Goal: Task Accomplishment & Management: Manage account settings

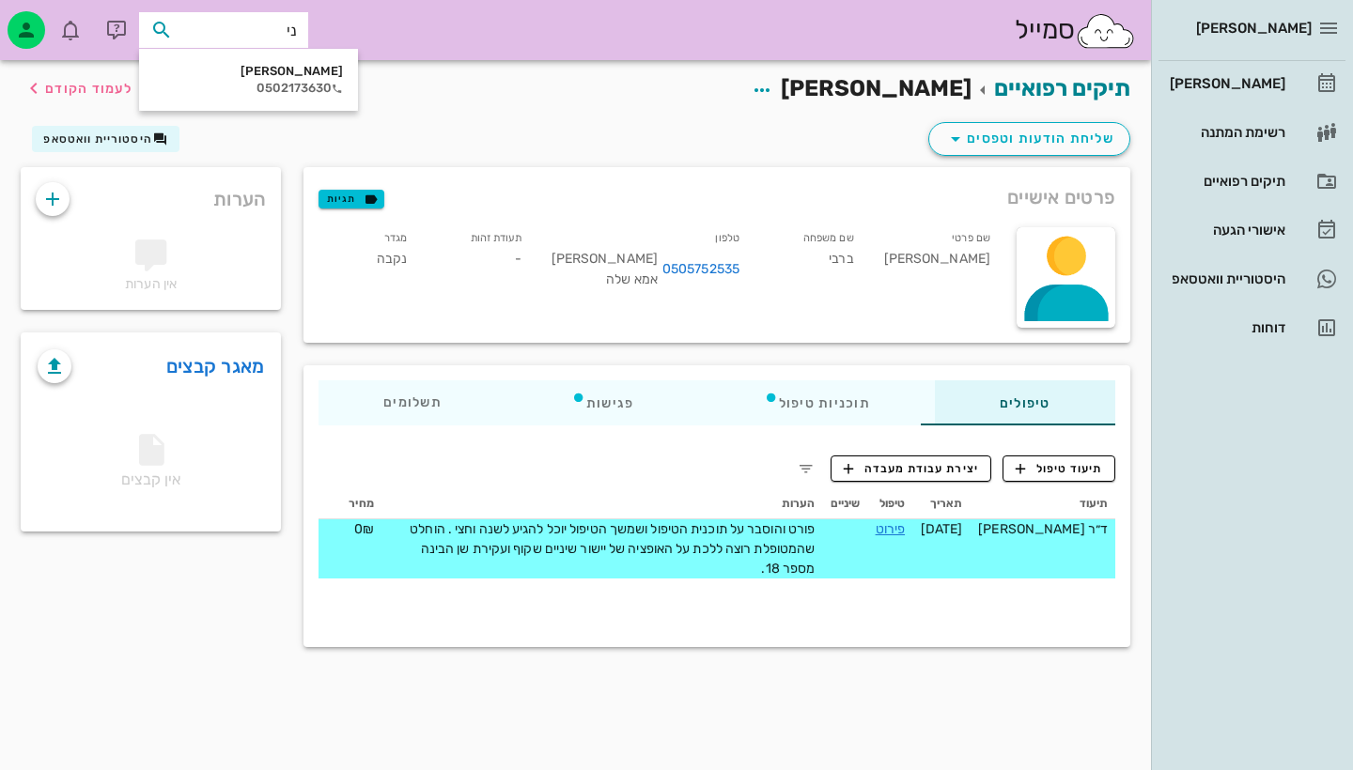
type input "[PERSON_NAME]"
click at [227, 84] on div "0502173630" at bounding box center [248, 88] width 189 height 15
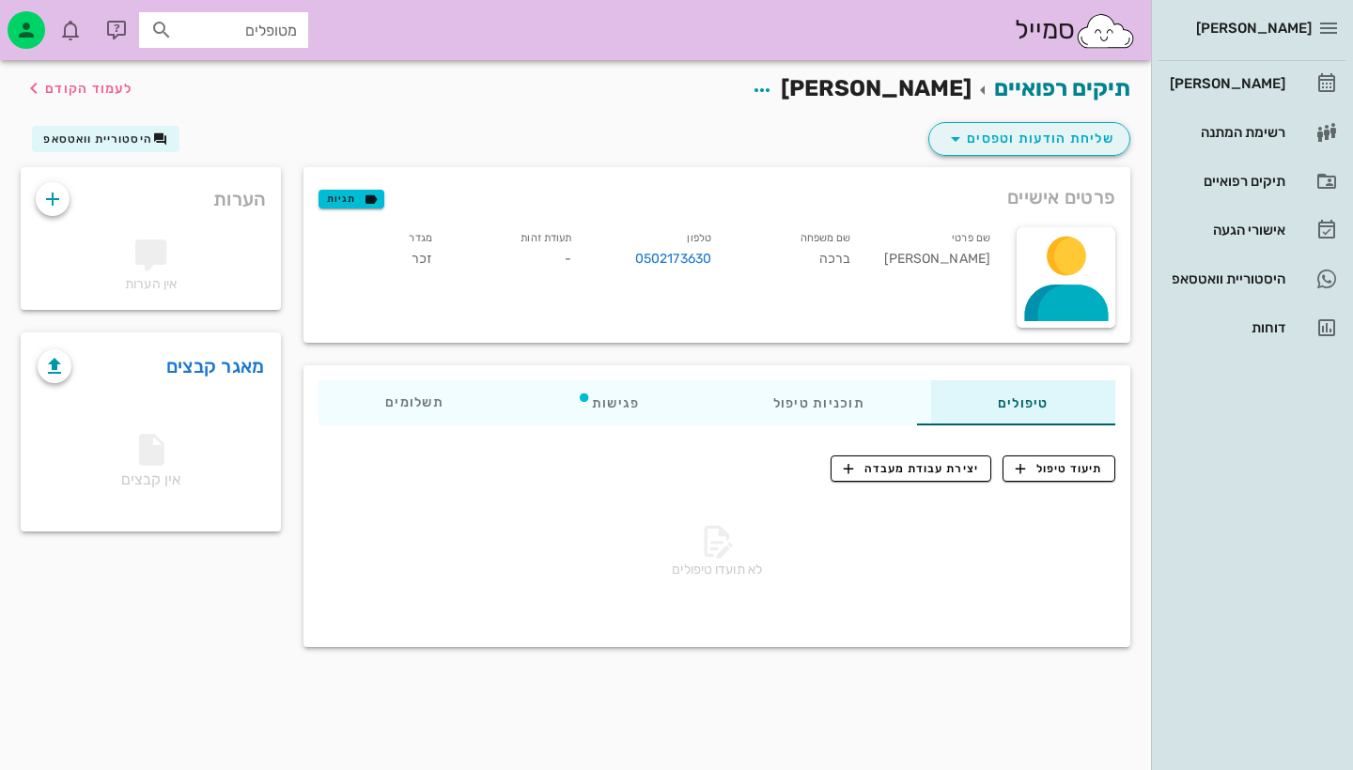
click at [983, 152] on button "שליחת הודעות וטפסים" at bounding box center [1029, 139] width 202 height 34
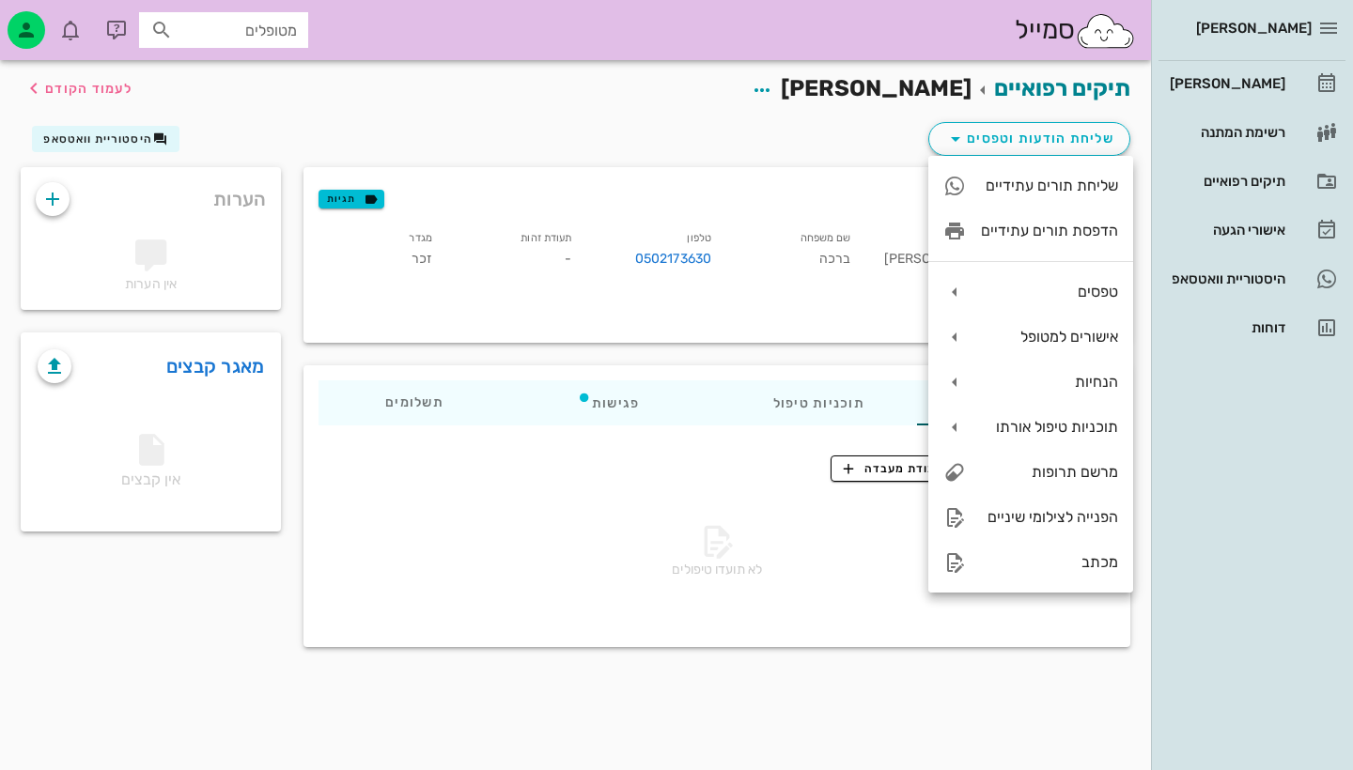
click at [846, 122] on div "שליחת הודעות וטפסים היסטוריית וואטסאפ" at bounding box center [575, 142] width 1132 height 49
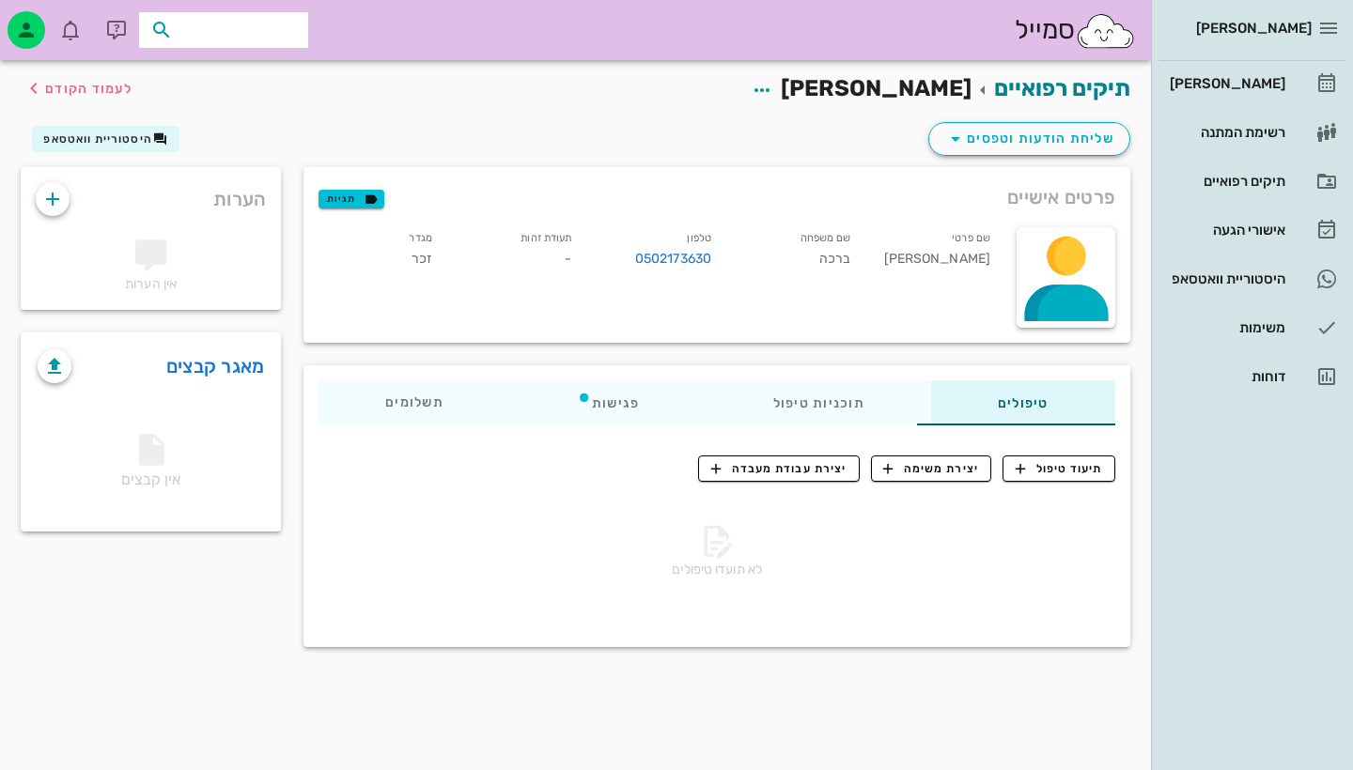
click at [233, 33] on input "text" at bounding box center [237, 30] width 120 height 24
type input "ע"
click at [978, 148] on span "שליחת הודעות וטפסים" at bounding box center [1029, 139] width 170 height 23
click at [859, 415] on div "תוכניות טיפול" at bounding box center [819, 403] width 225 height 45
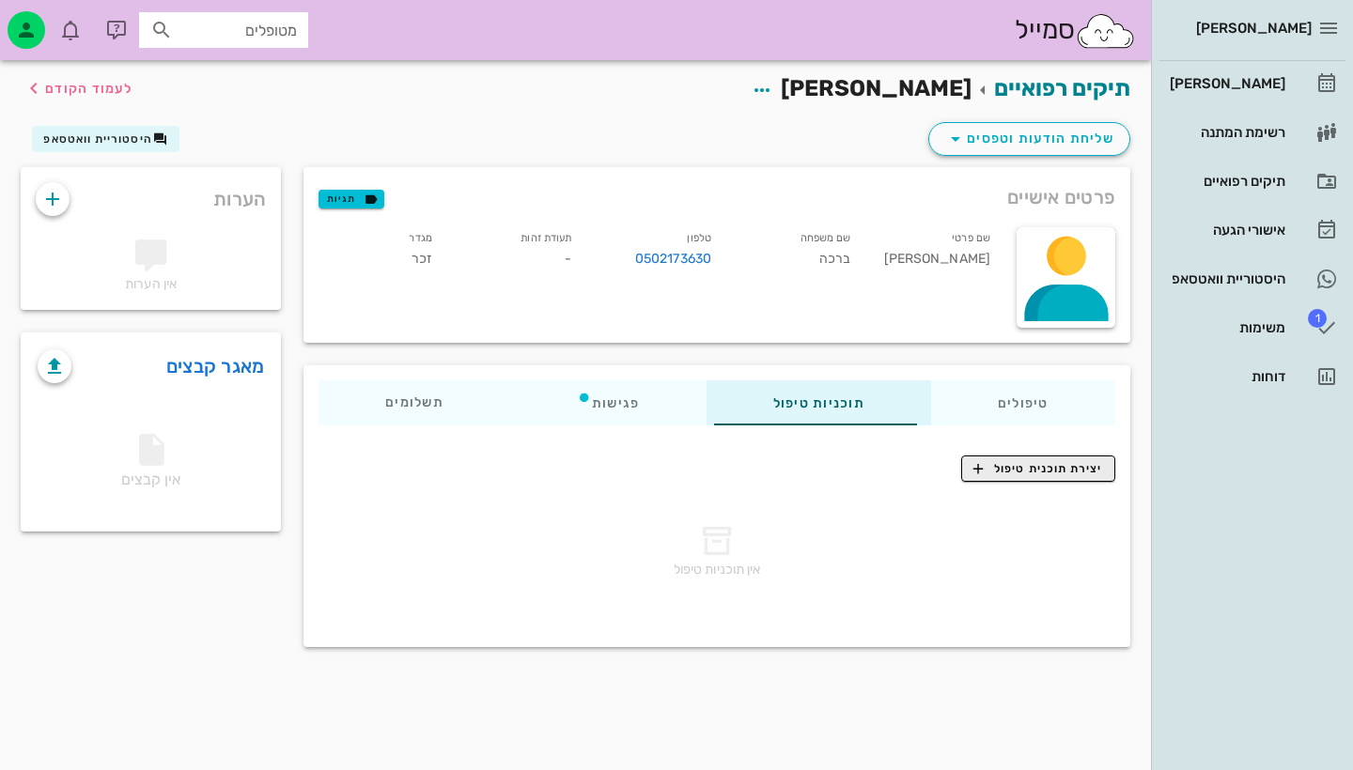
click at [1050, 477] on button "יצירת תוכנית טיפול" at bounding box center [1038, 469] width 154 height 26
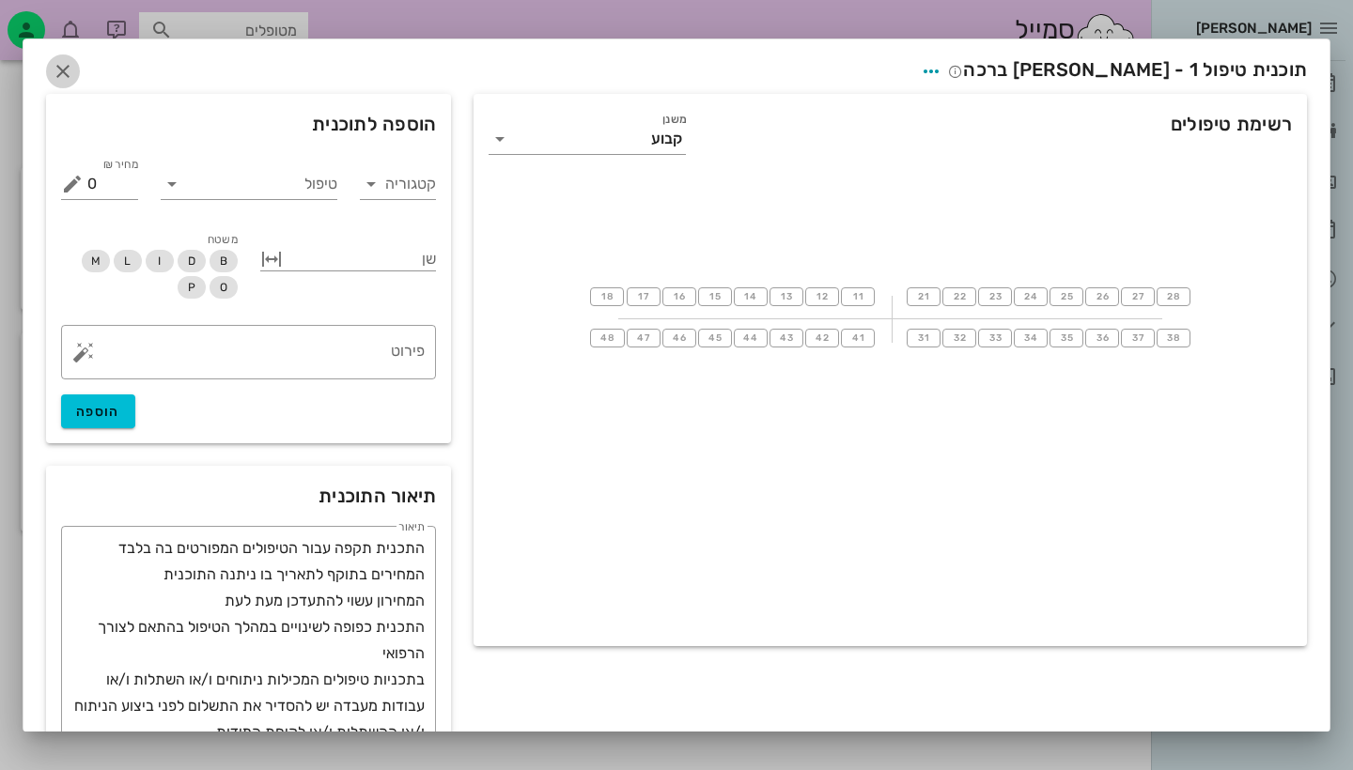
click at [66, 67] on icon "button" at bounding box center [63, 71] width 23 height 23
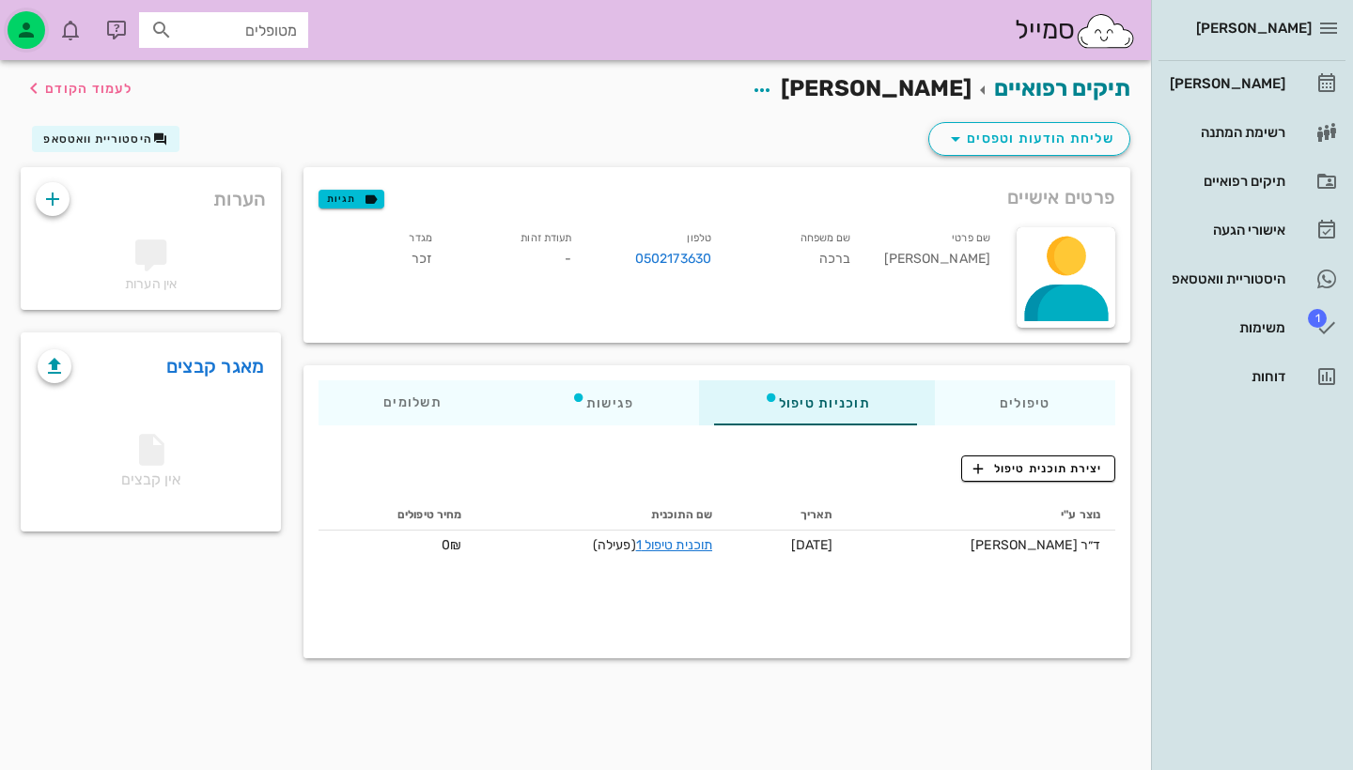
click at [14, 29] on div "button" at bounding box center [27, 30] width 38 height 38
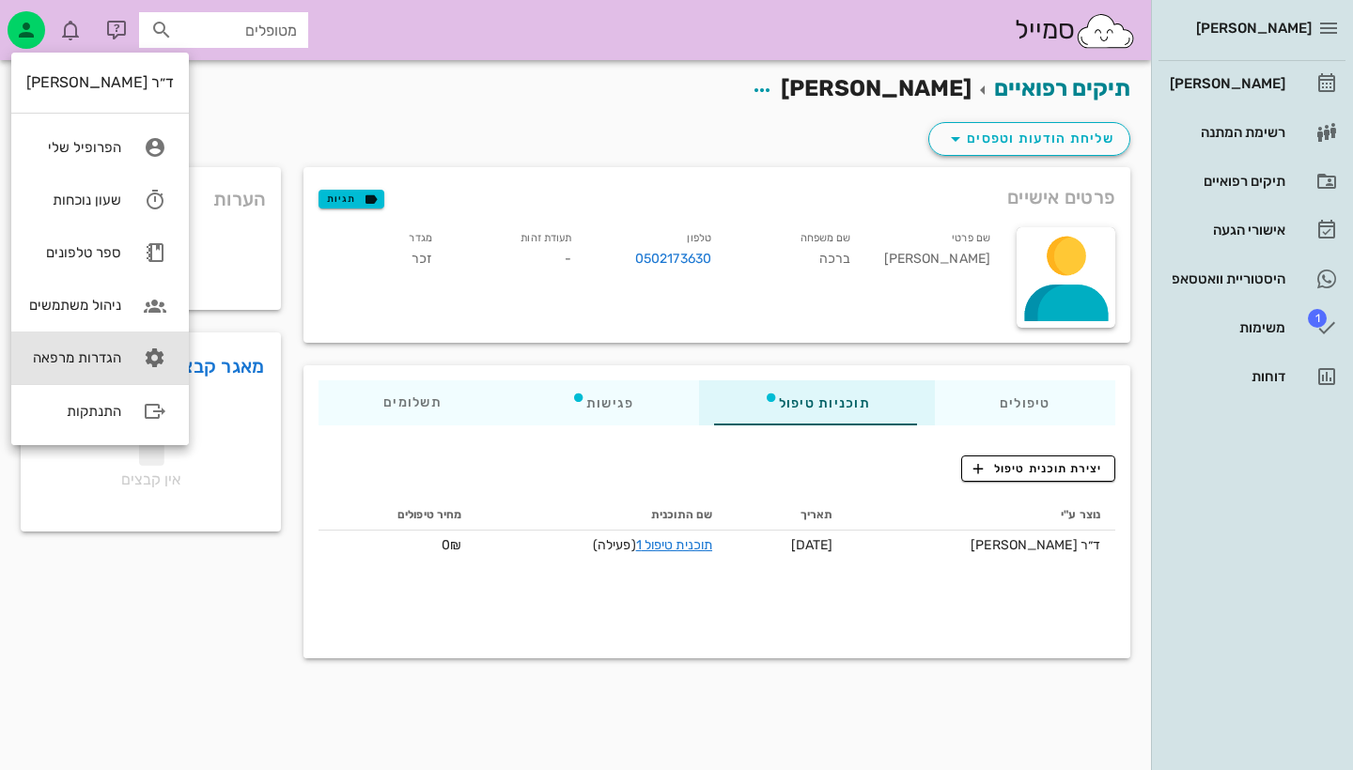
click at [101, 343] on link "הגדרות מרפאה" at bounding box center [100, 358] width 178 height 53
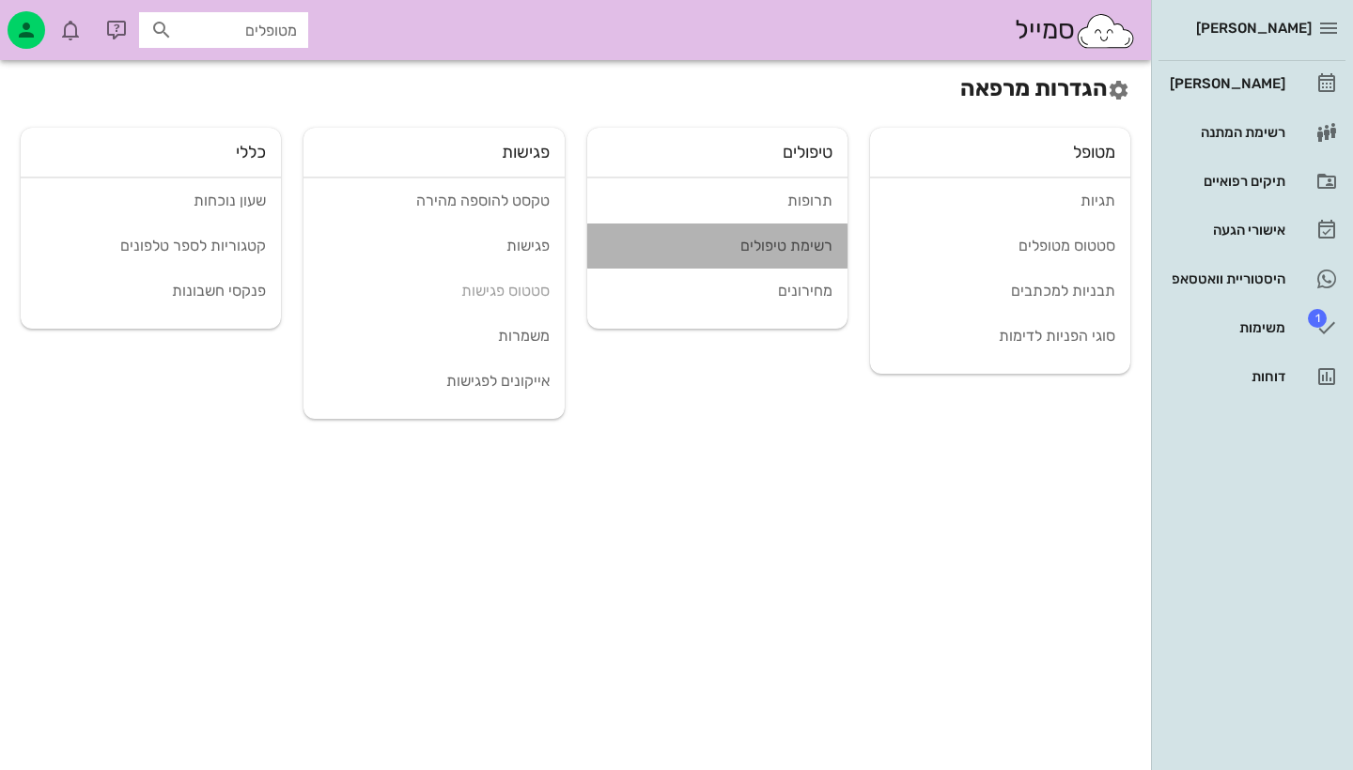
click at [797, 239] on div "רשימת טיפולים" at bounding box center [717, 246] width 230 height 18
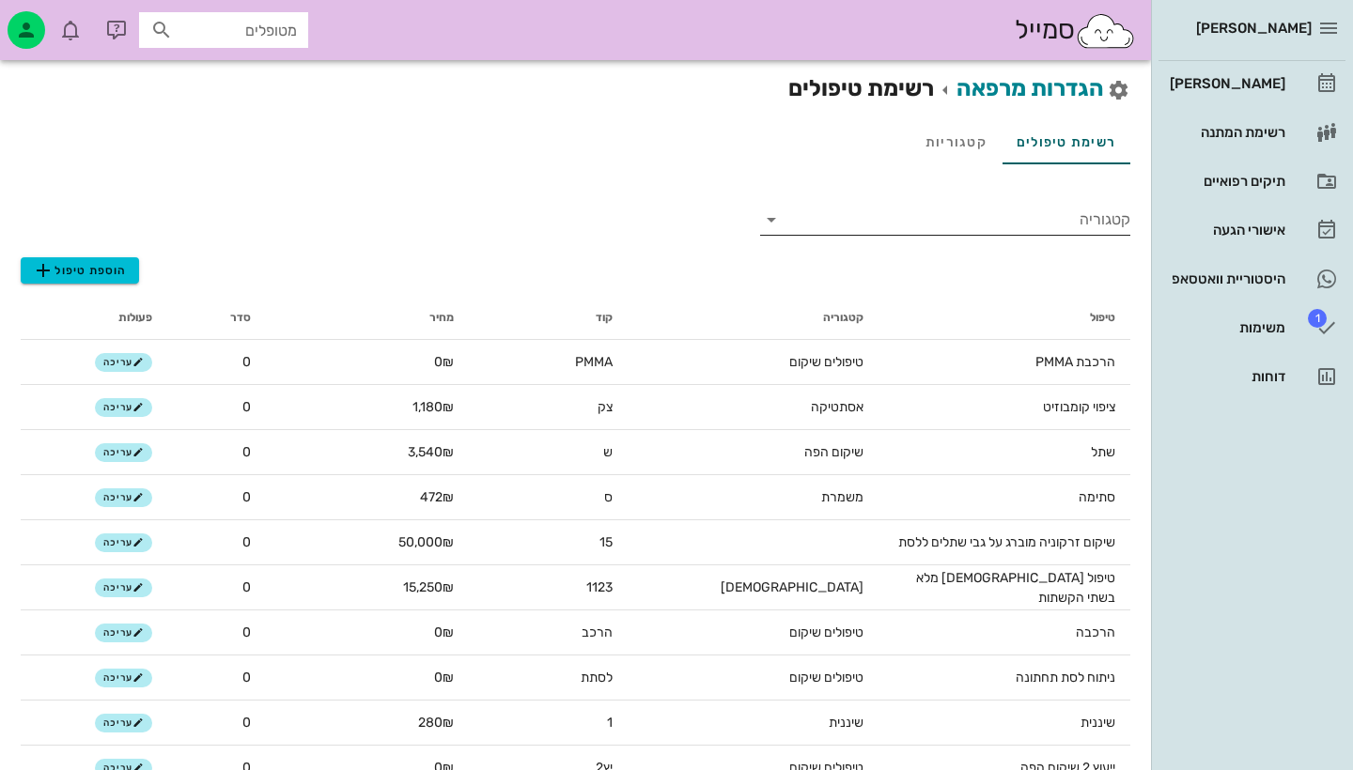
click at [1059, 225] on input "קטגוריה" at bounding box center [960, 220] width 340 height 30
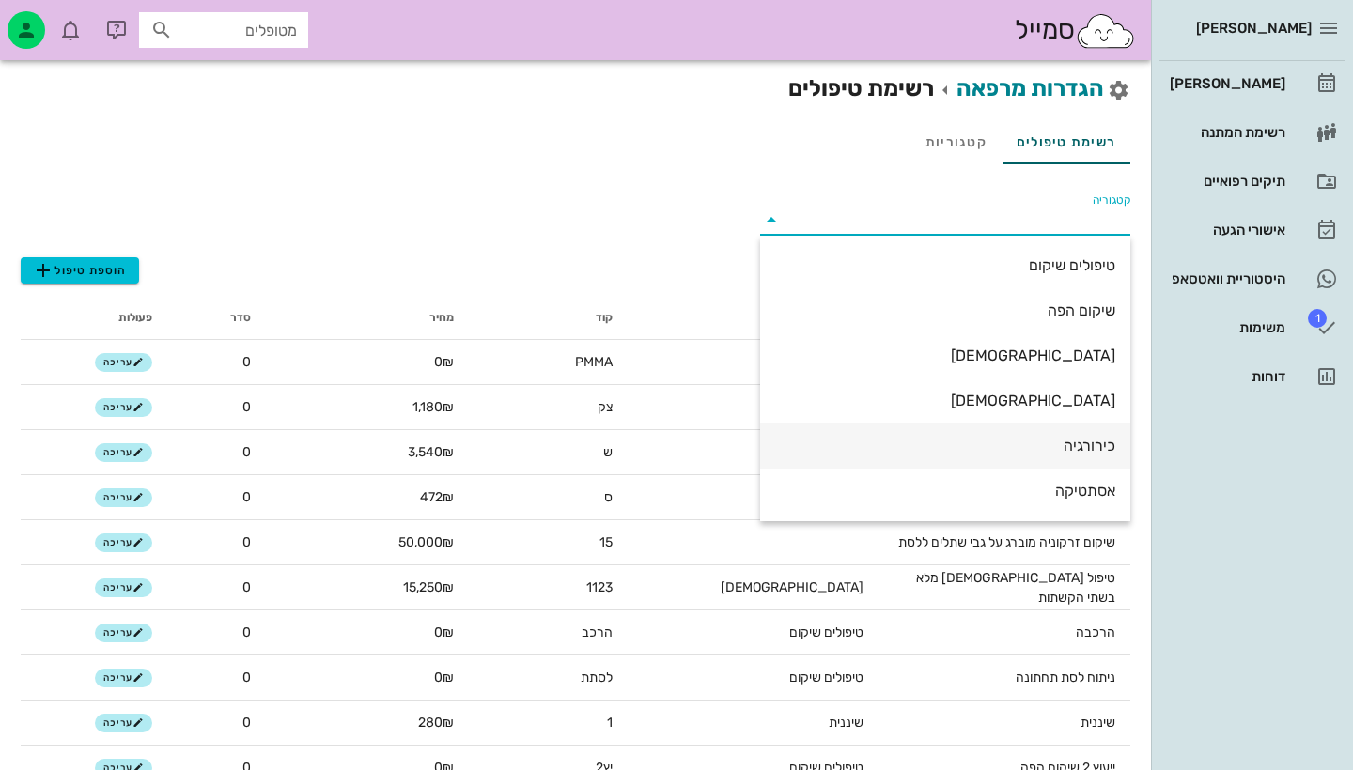
click at [1050, 448] on div "כירורגיה" at bounding box center [945, 446] width 340 height 18
type input "כירורגיה"
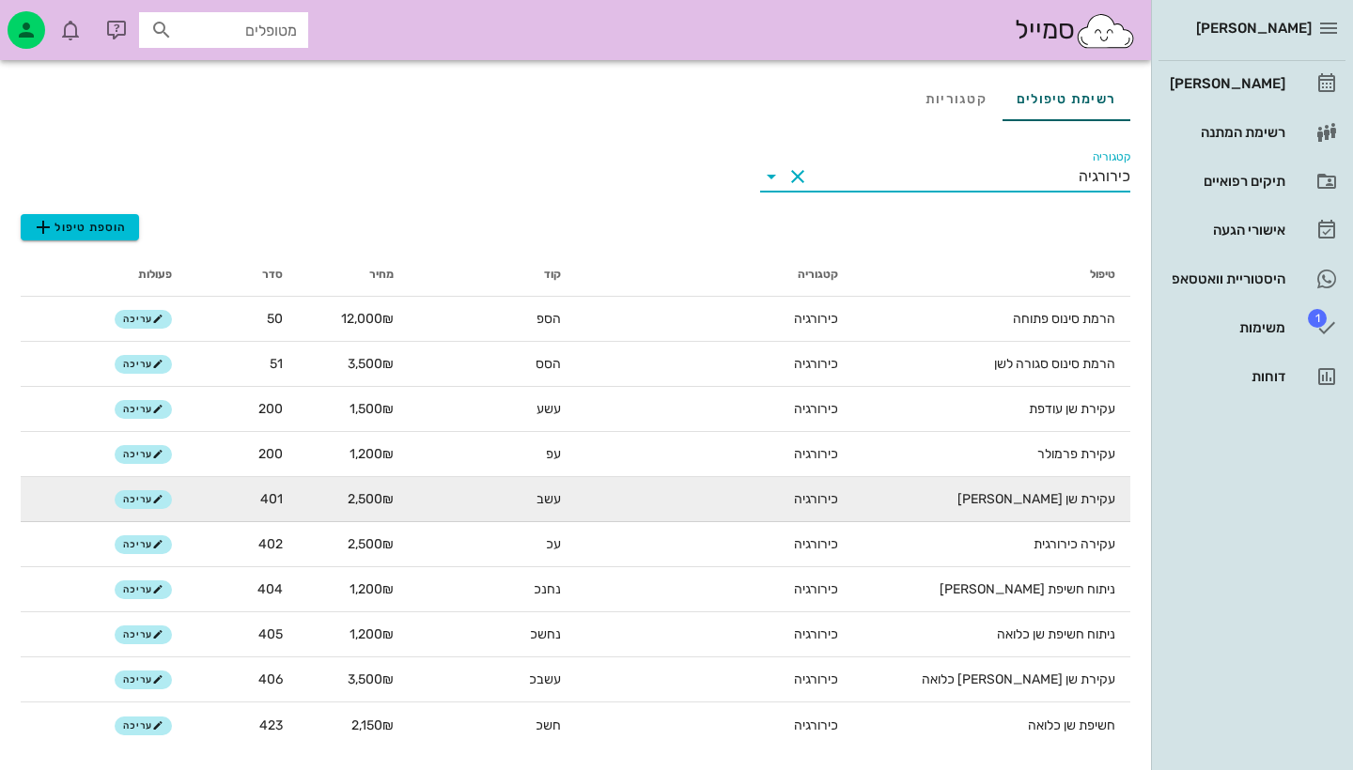
scroll to position [43, 0]
click at [154, 508] on button "עריכה" at bounding box center [143, 499] width 57 height 19
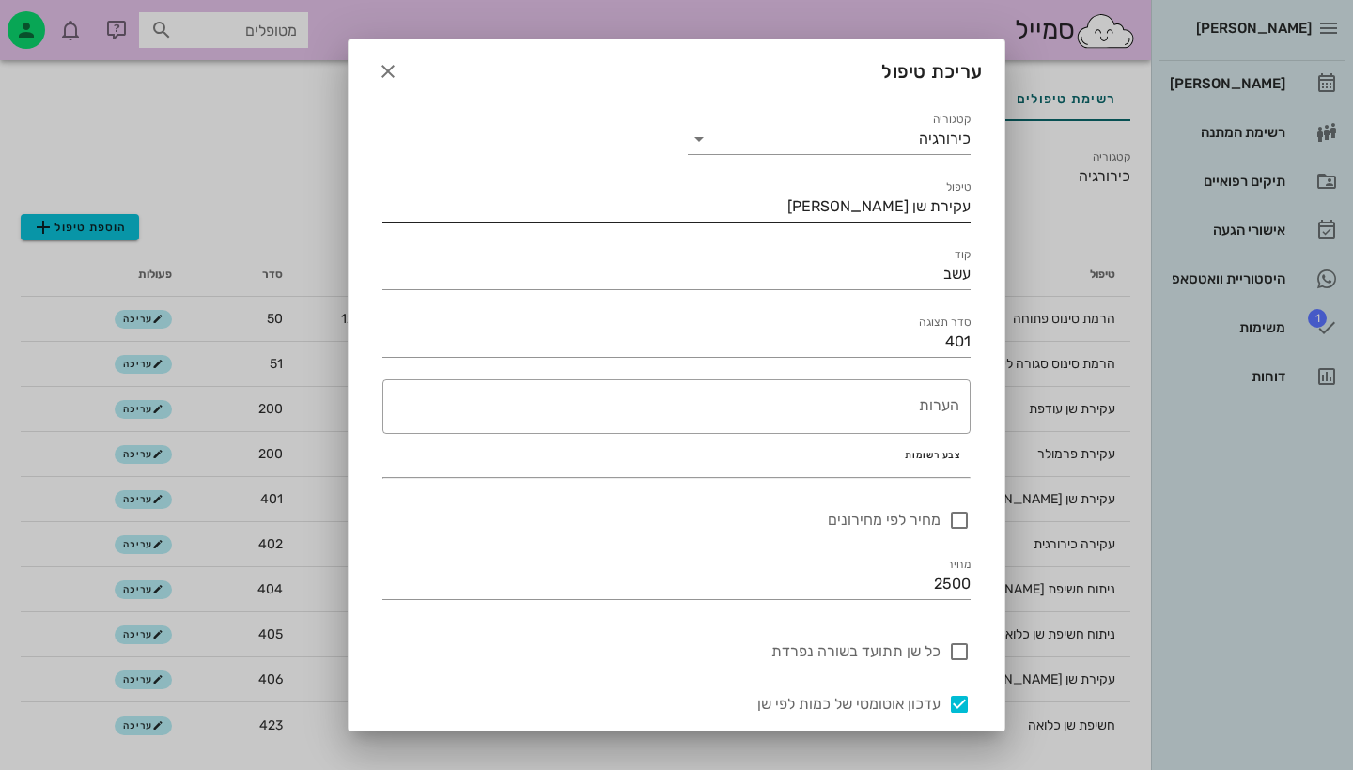
click at [851, 205] on input "עקירת שן בינה" at bounding box center [676, 207] width 588 height 30
click at [878, 209] on input "עקירת שן בינה srdv 2" at bounding box center [676, 207] width 588 height 30
click at [870, 212] on input "עקירת שן בינה 2" at bounding box center [676, 207] width 588 height 30
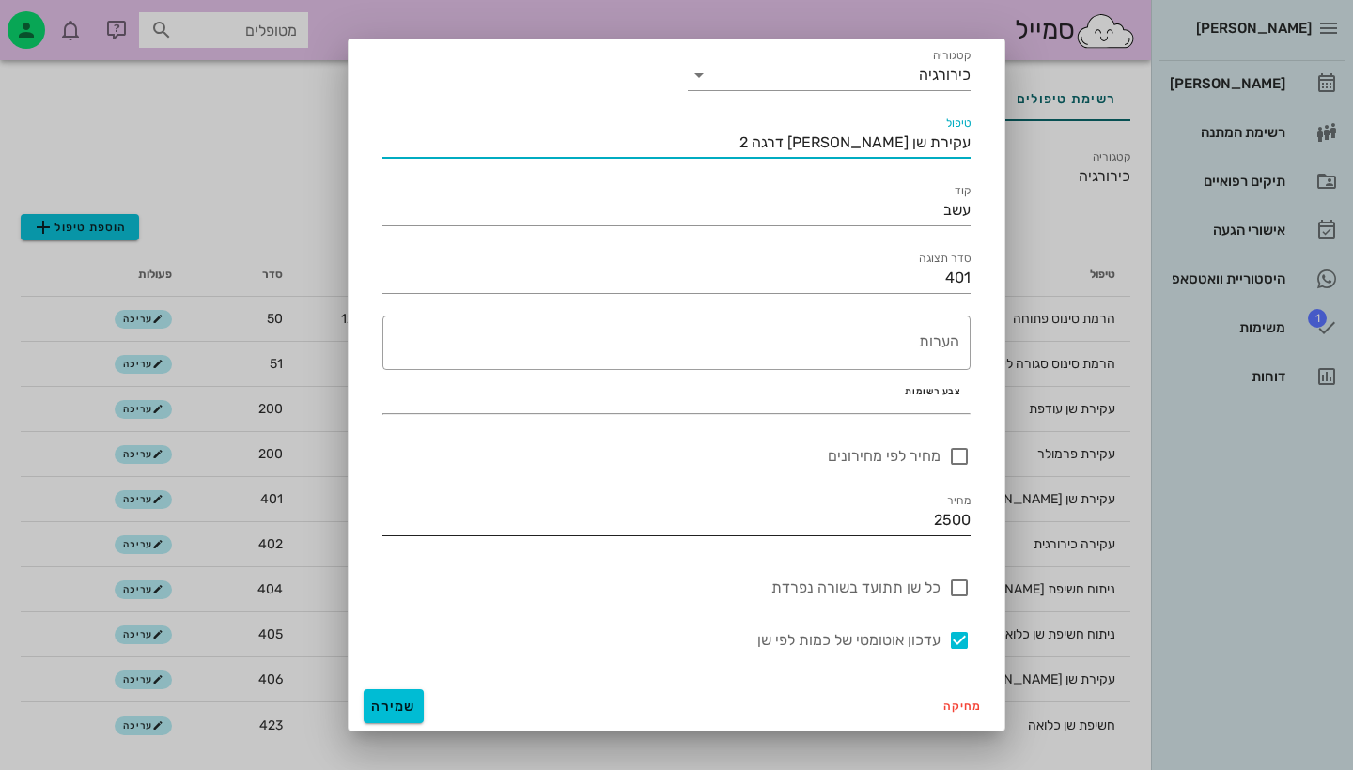
scroll to position [64, 0]
type input "עקירת שן בינה דרגה 2"
click at [407, 699] on span "שמירה" at bounding box center [393, 707] width 45 height 16
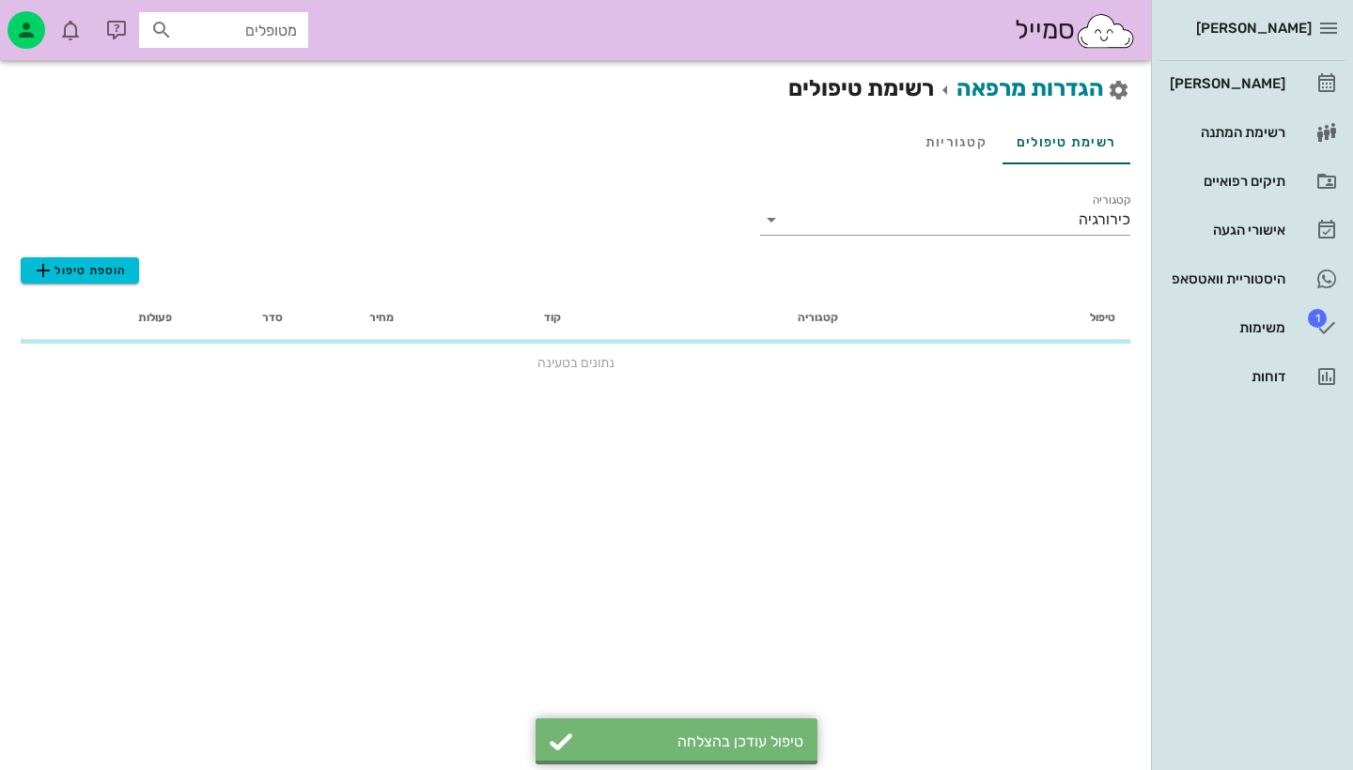
scroll to position [0, 0]
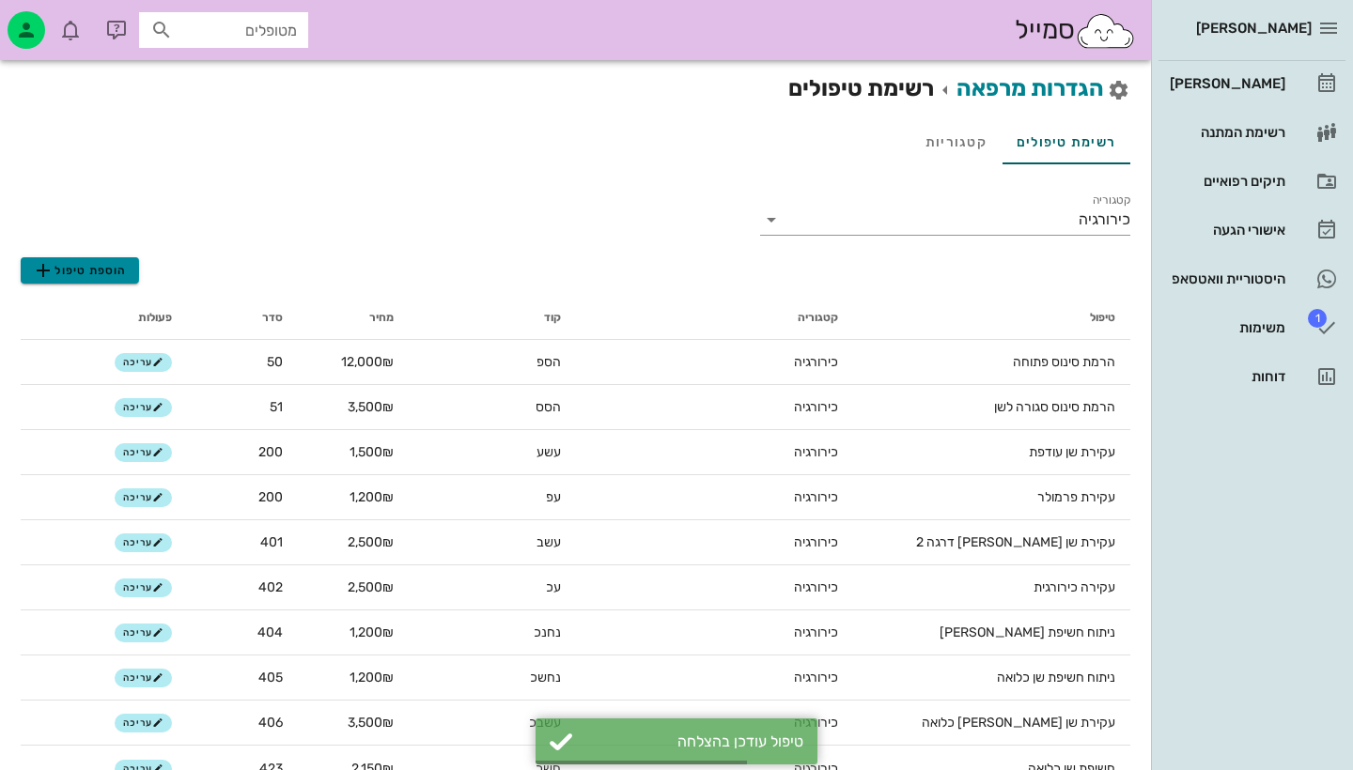
click at [75, 281] on span "הוספת טיפול" at bounding box center [79, 270] width 95 height 23
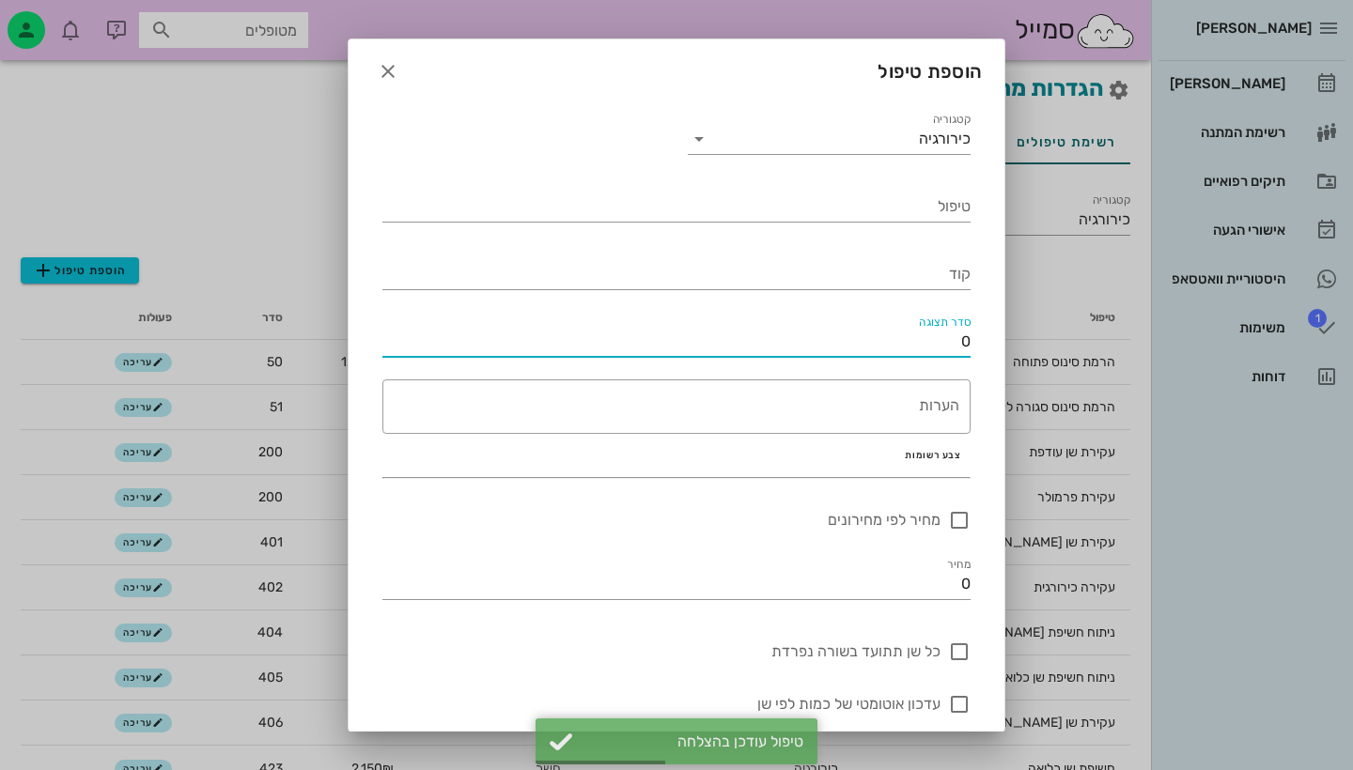
click at [934, 333] on input "0" at bounding box center [676, 342] width 588 height 30
type input "2"
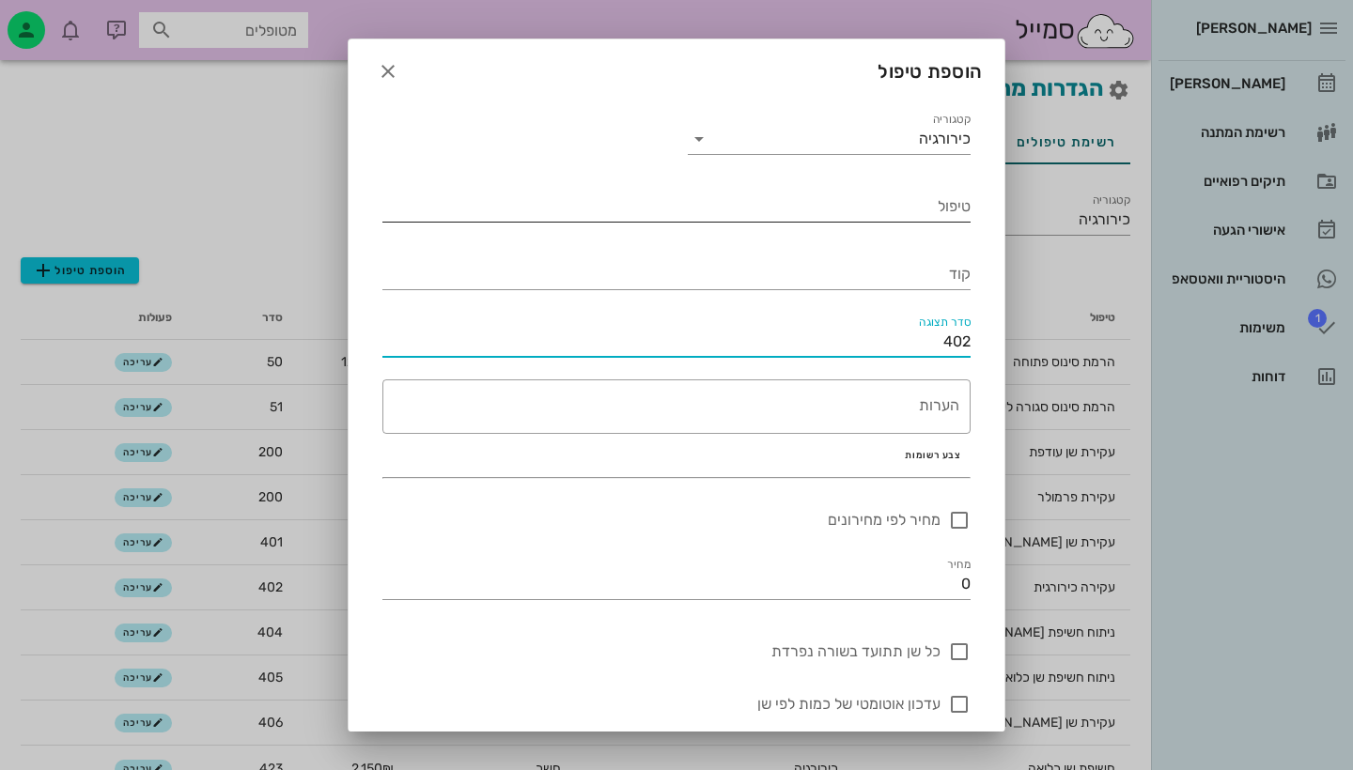
type input "402"
click at [950, 201] on div "טיפול" at bounding box center [676, 207] width 588 height 30
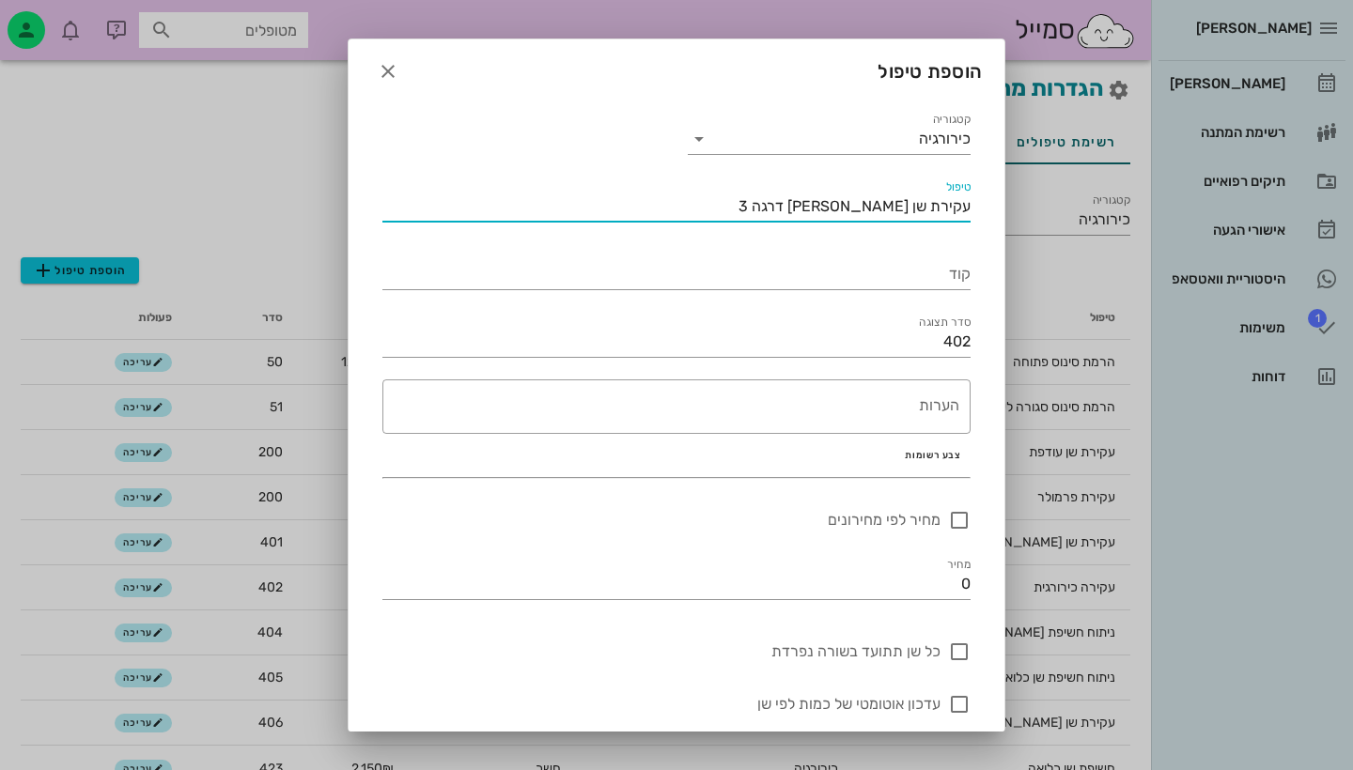
scroll to position [64, 0]
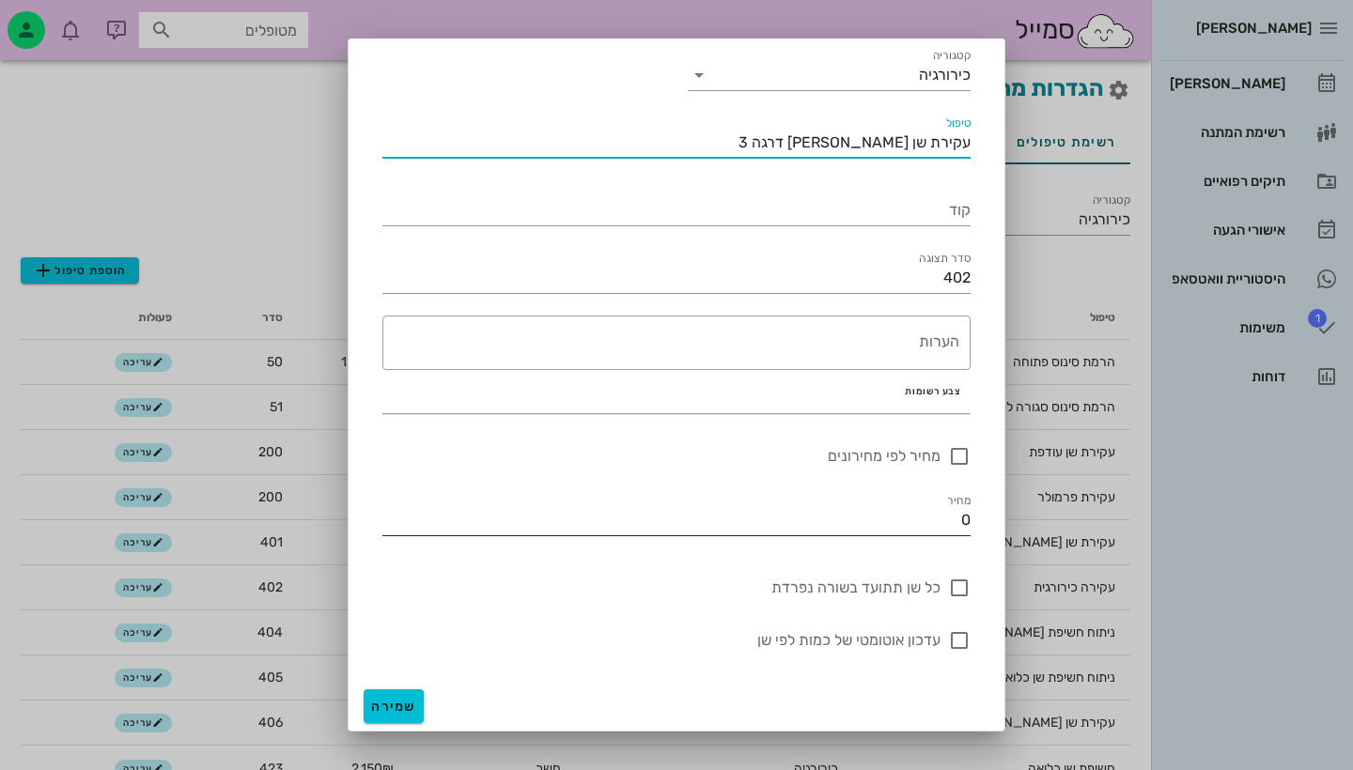
type input "עקירת שן בינה דרגה 3"
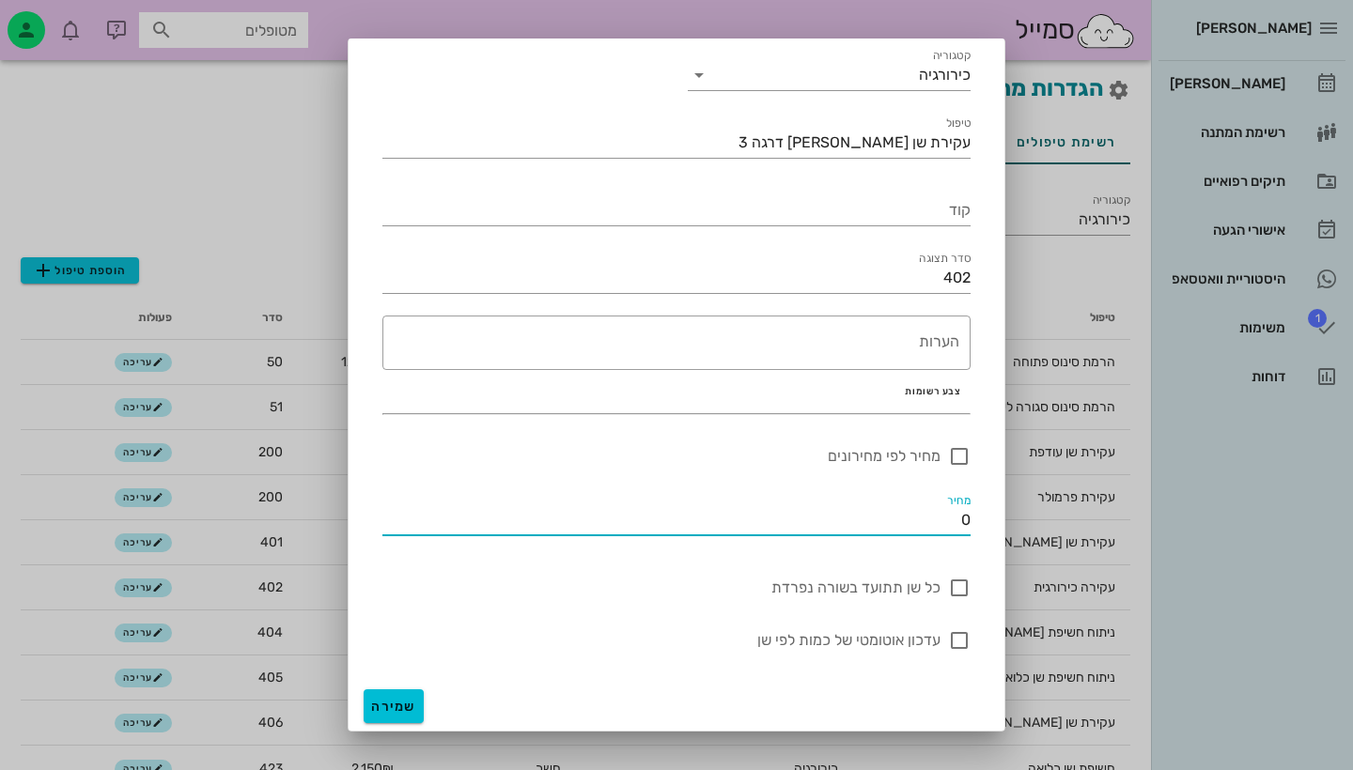
click at [959, 514] on input "0" at bounding box center [676, 521] width 588 height 30
type input "3500"
click at [397, 714] on span "שמירה" at bounding box center [393, 707] width 45 height 16
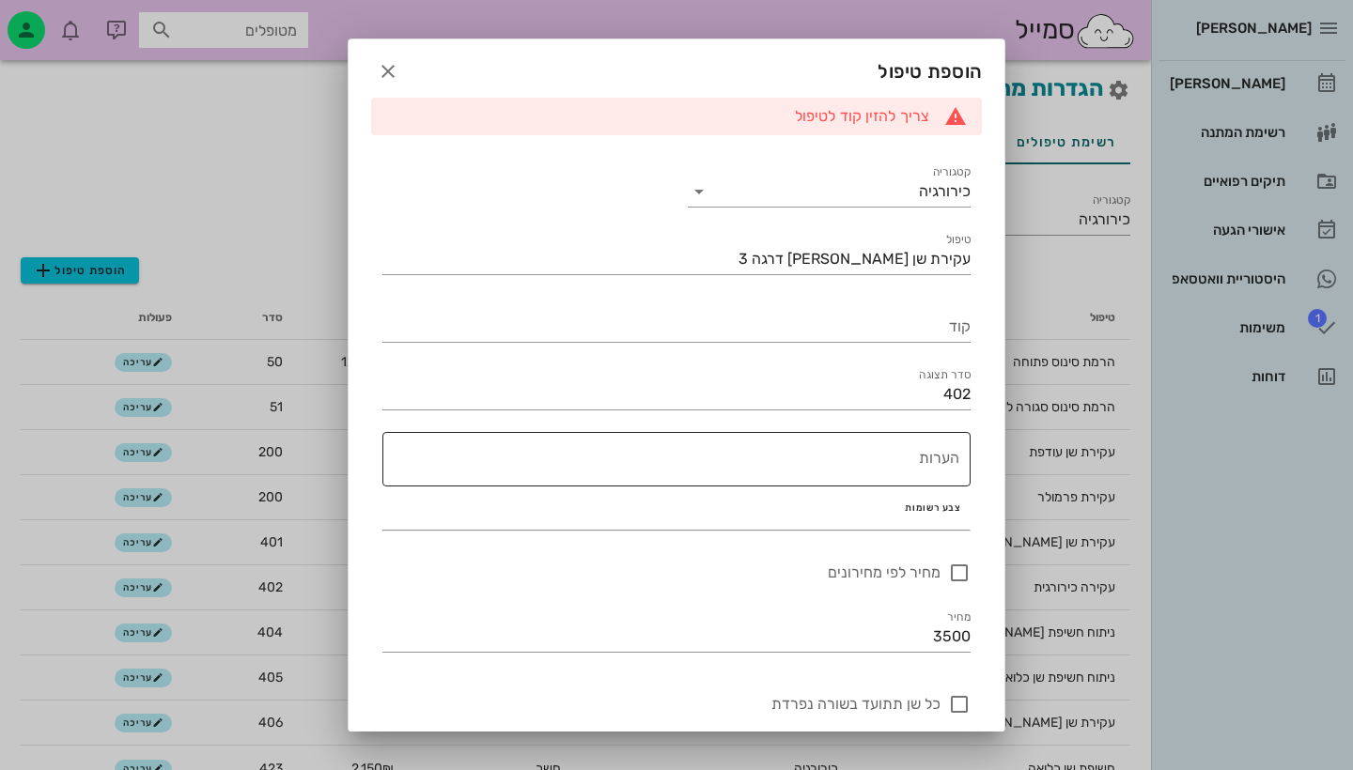
scroll to position [0, 0]
click at [941, 340] on input "קוד" at bounding box center [676, 327] width 588 height 30
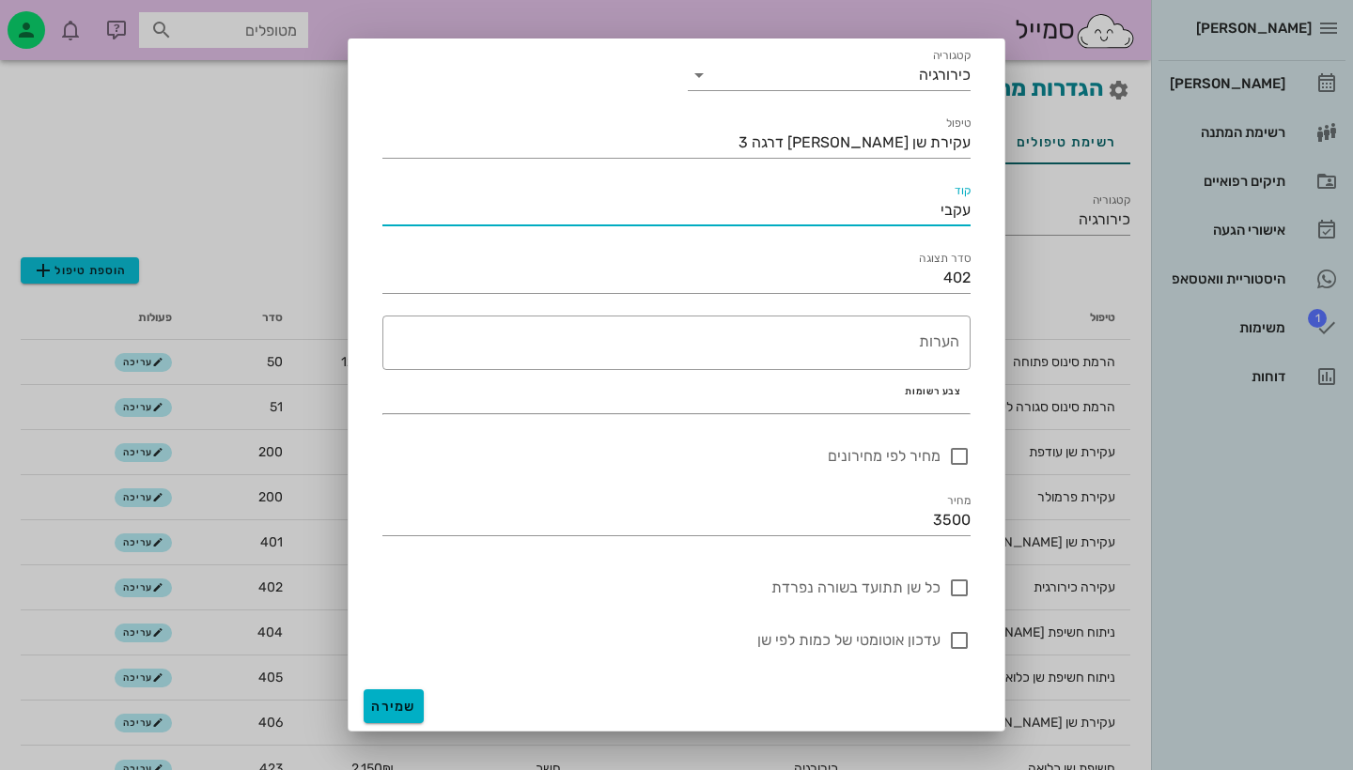
type input "עקבי"
click at [388, 702] on span "שמירה" at bounding box center [393, 707] width 45 height 16
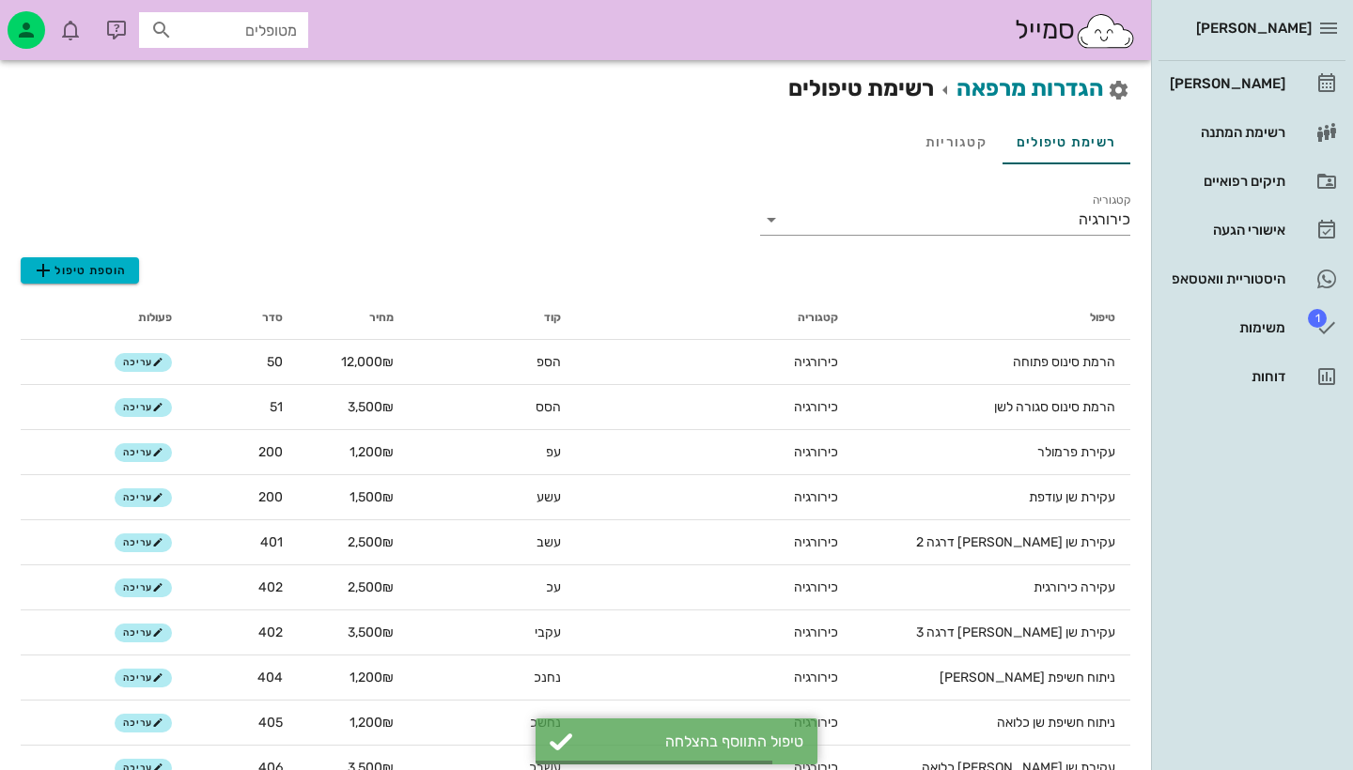
click at [75, 271] on span "הוספת טיפול" at bounding box center [79, 270] width 95 height 23
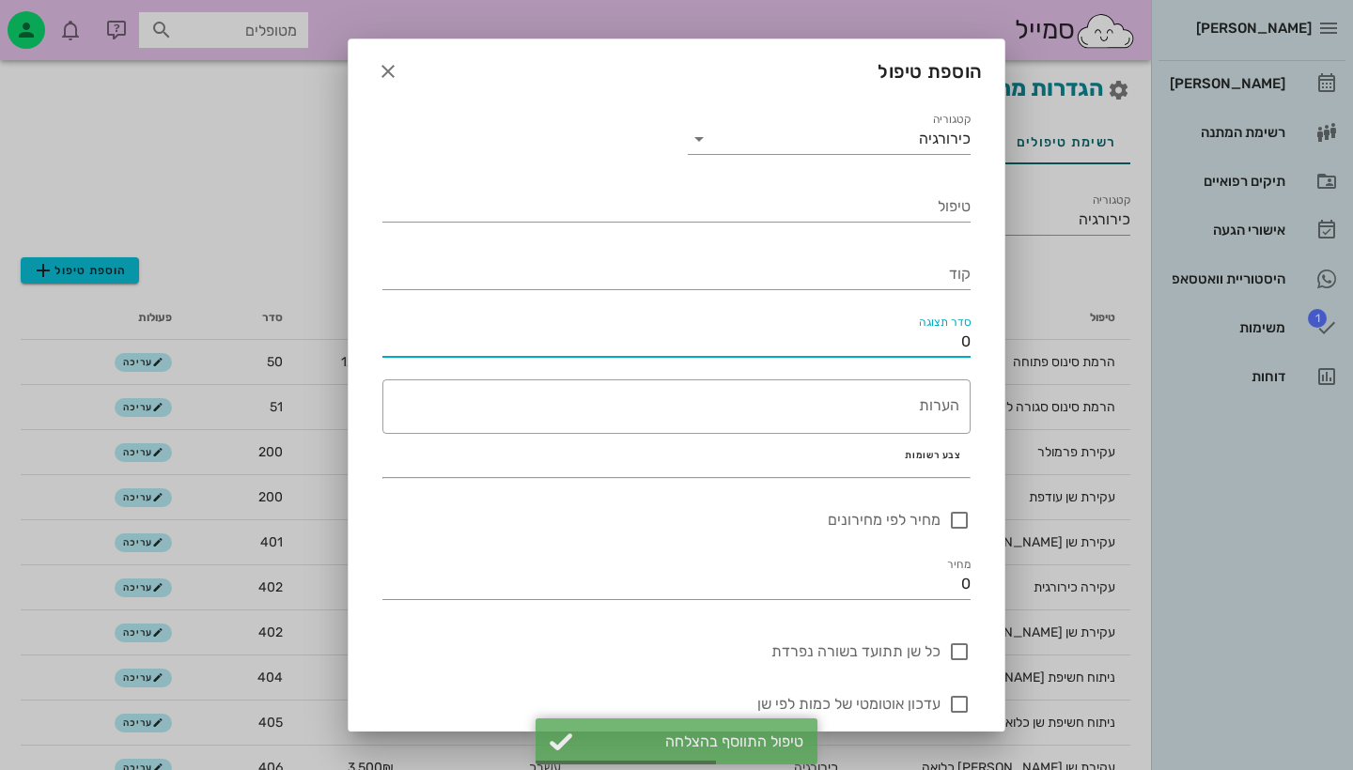
click at [877, 346] on input "0" at bounding box center [676, 342] width 588 height 30
type input "400"
click at [952, 203] on input "טיפול" at bounding box center [676, 207] width 588 height 30
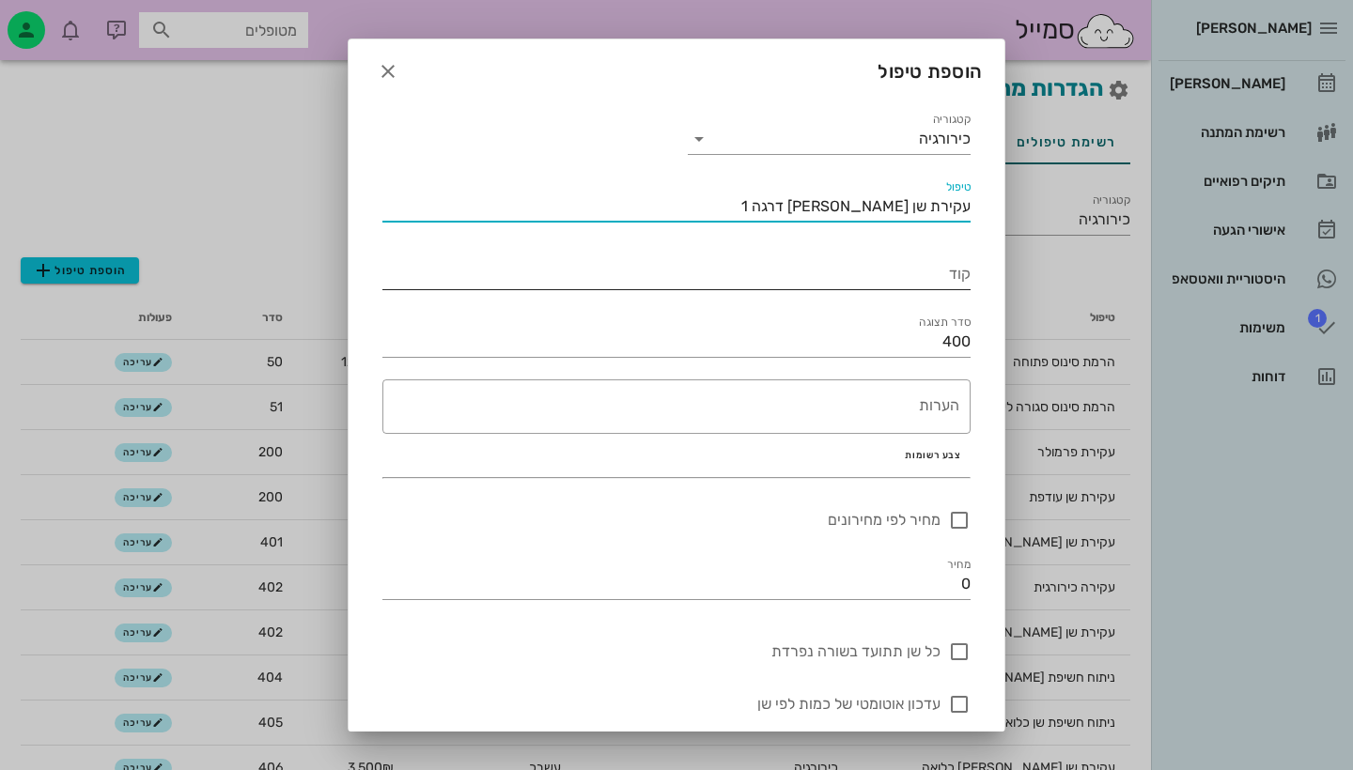
type input "עקירת שן בינה דרגה 1"
click at [922, 278] on input "קוד" at bounding box center [676, 274] width 588 height 30
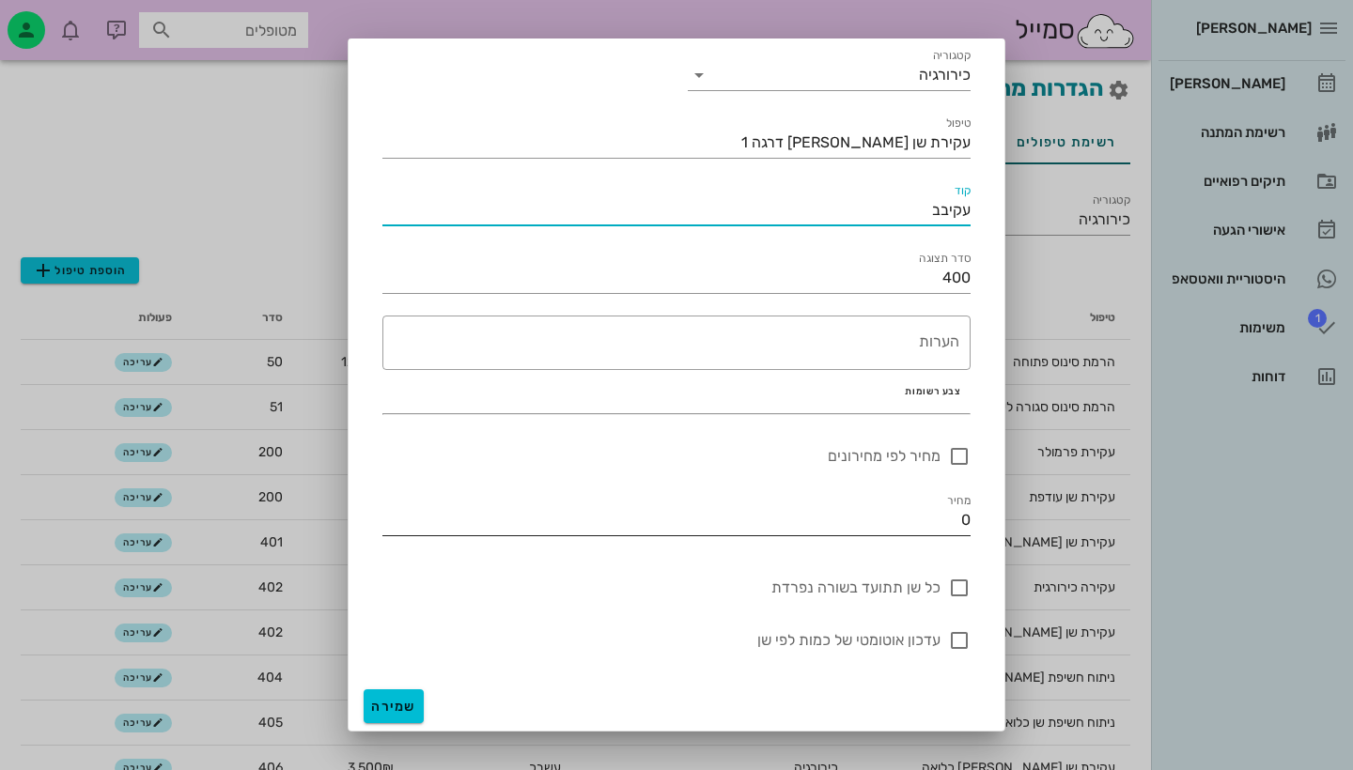
type input "עקיבב"
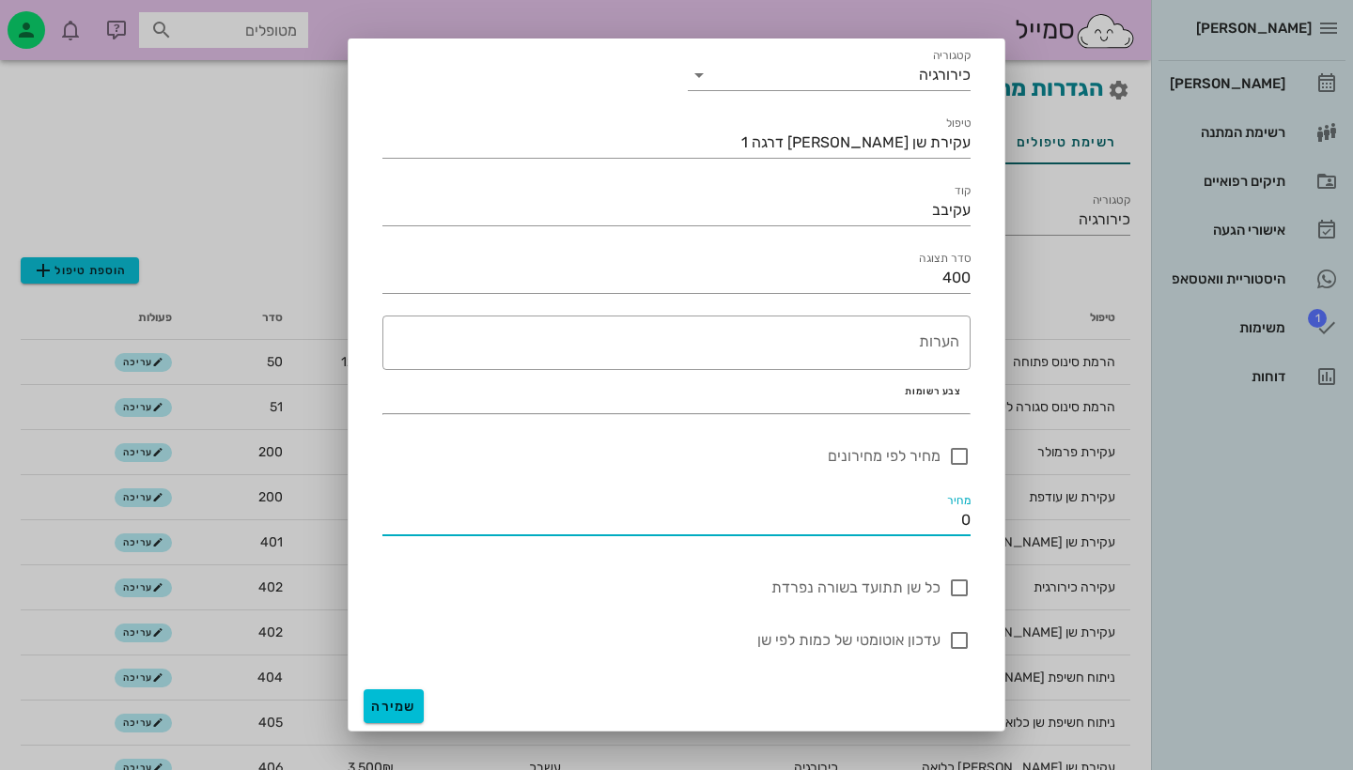
click at [936, 529] on input "0" at bounding box center [676, 521] width 588 height 30
type input "1500"
click at [442, 605] on div "כל שן תתועד בשורה נפרדת" at bounding box center [676, 579] width 611 height 64
click at [413, 697] on button "שמירה" at bounding box center [394, 707] width 60 height 34
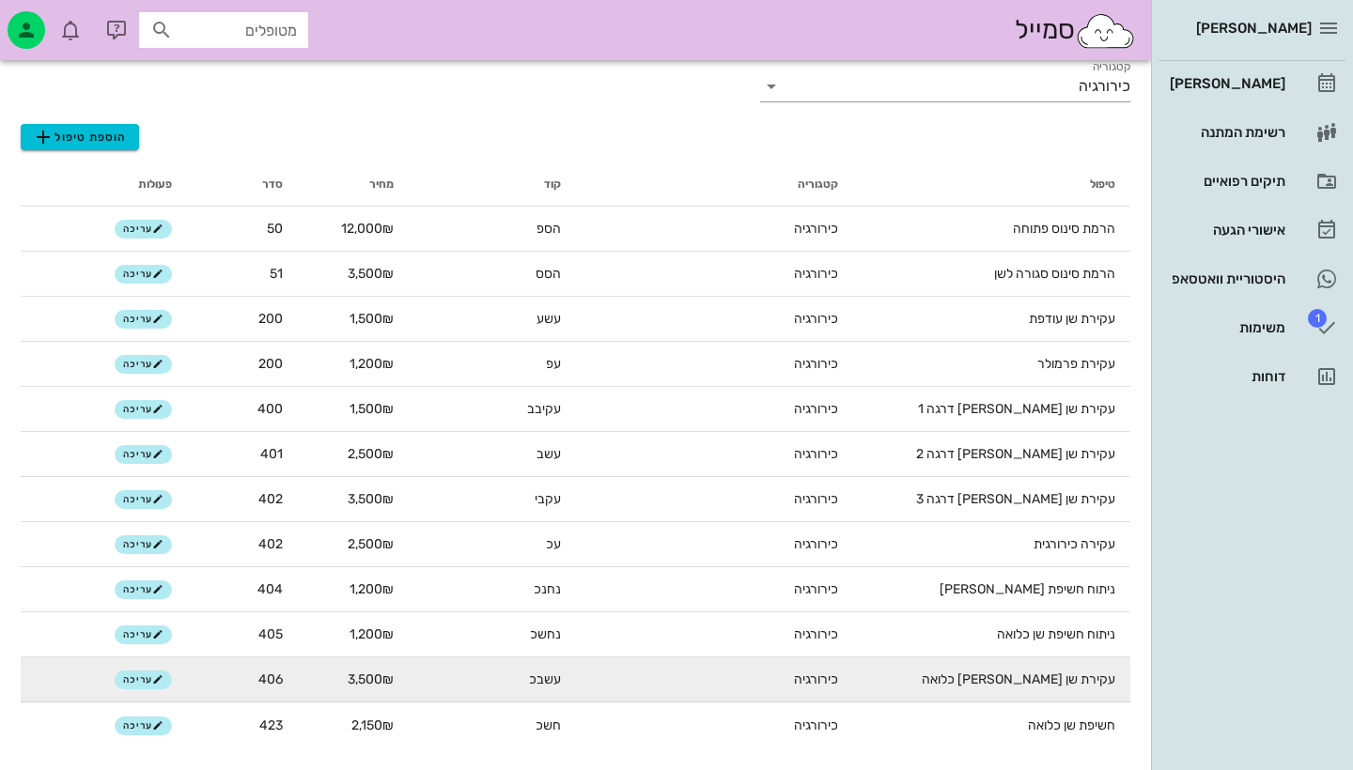
scroll to position [133, 0]
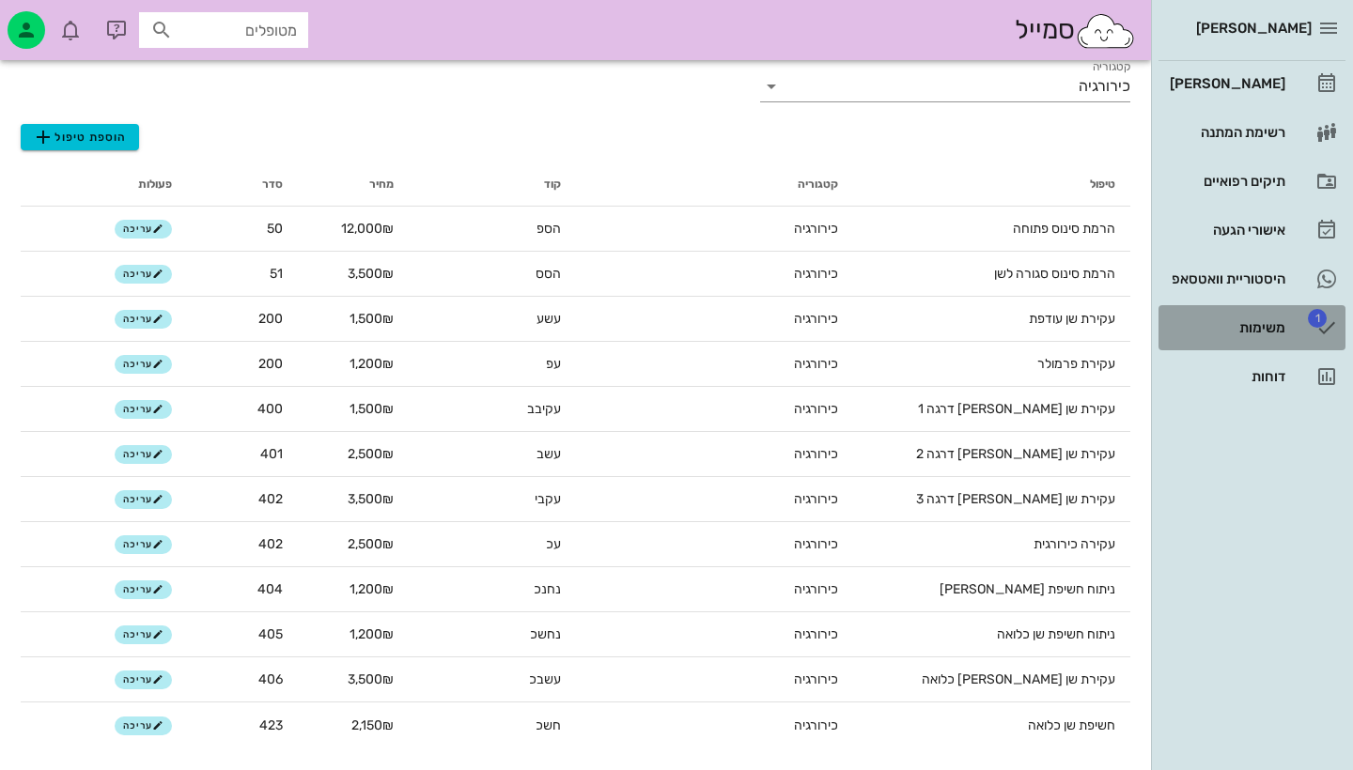
click at [1270, 347] on link "1 משימות" at bounding box center [1252, 327] width 187 height 45
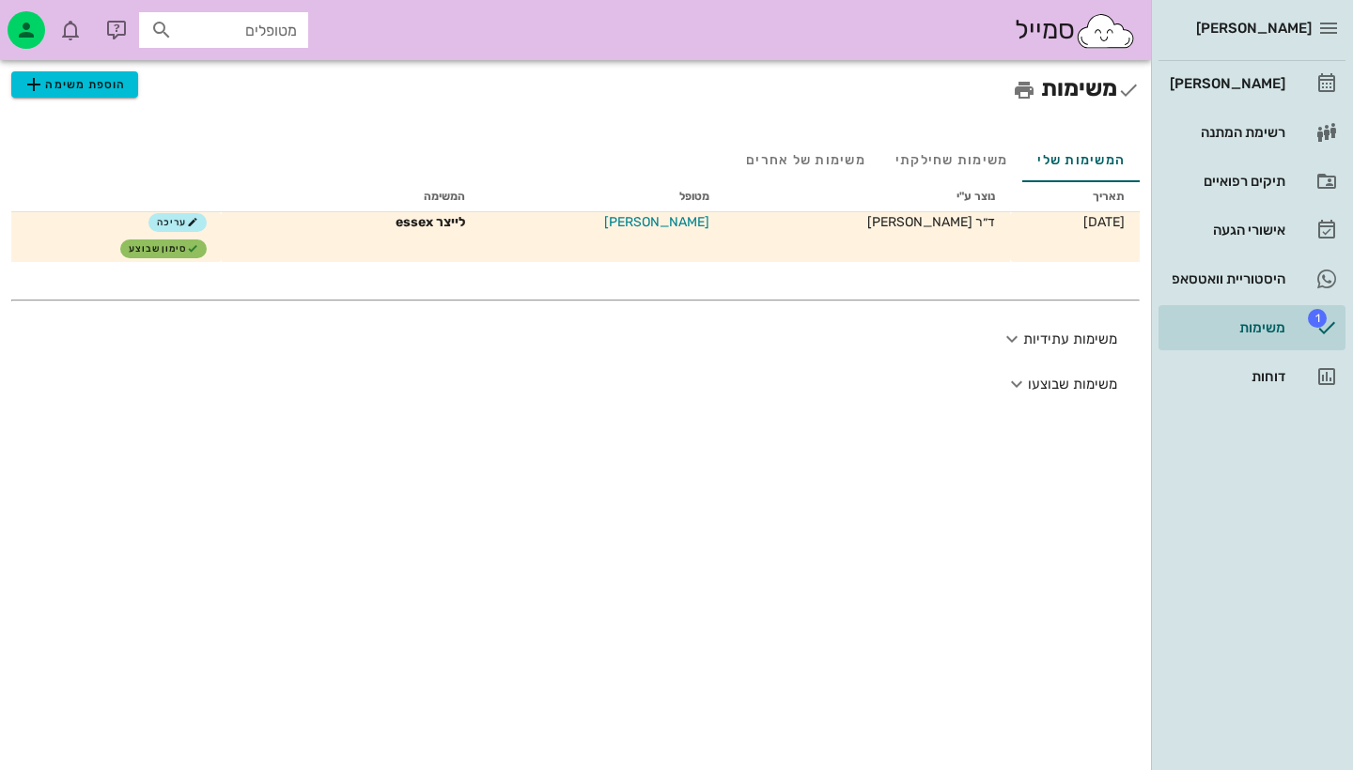
click at [178, 253] on span "סימון שבוצע" at bounding box center [164, 248] width 70 height 11
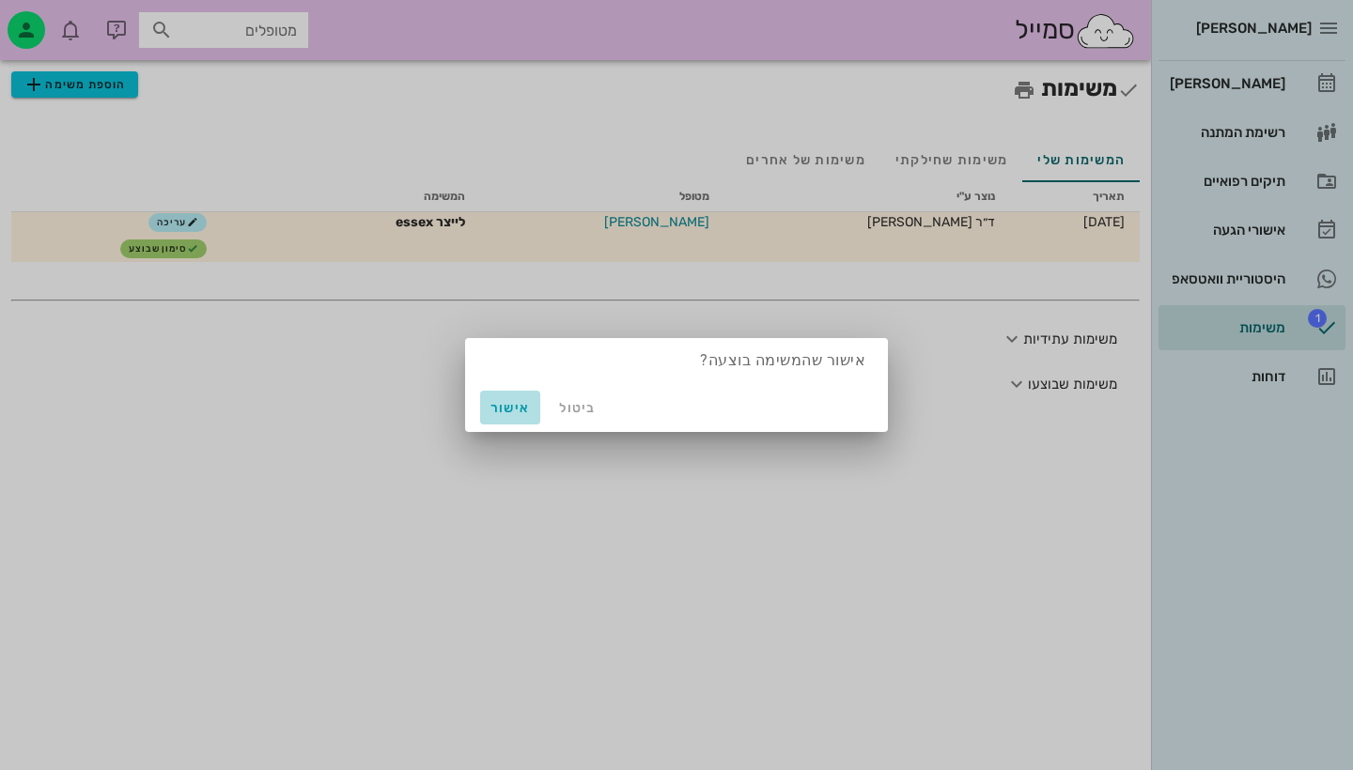
click at [516, 398] on button "אישור" at bounding box center [510, 408] width 60 height 34
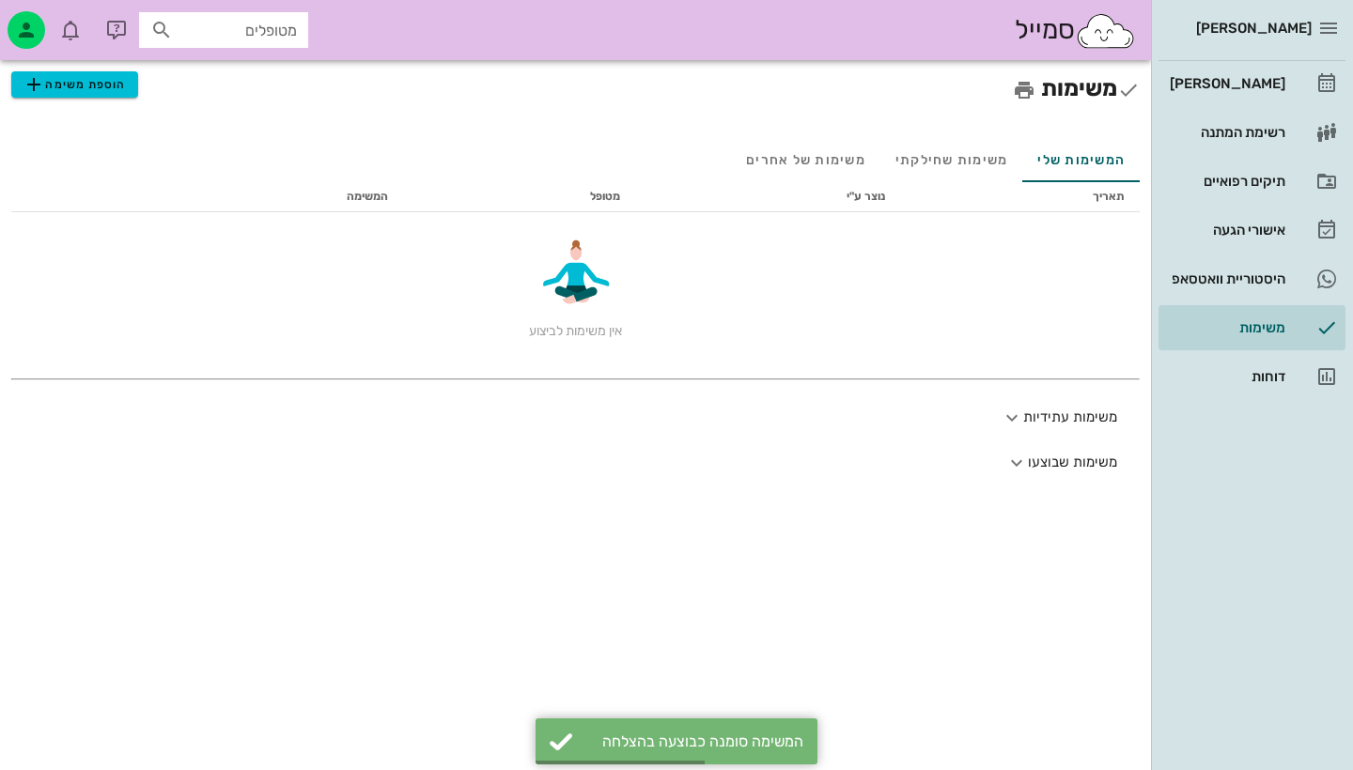
click at [895, 393] on div "תאריך נוצר ע"י מטופל המשימה אין משימות לביצוע משימות עתידיות משימות שבוצעו" at bounding box center [575, 333] width 1128 height 303
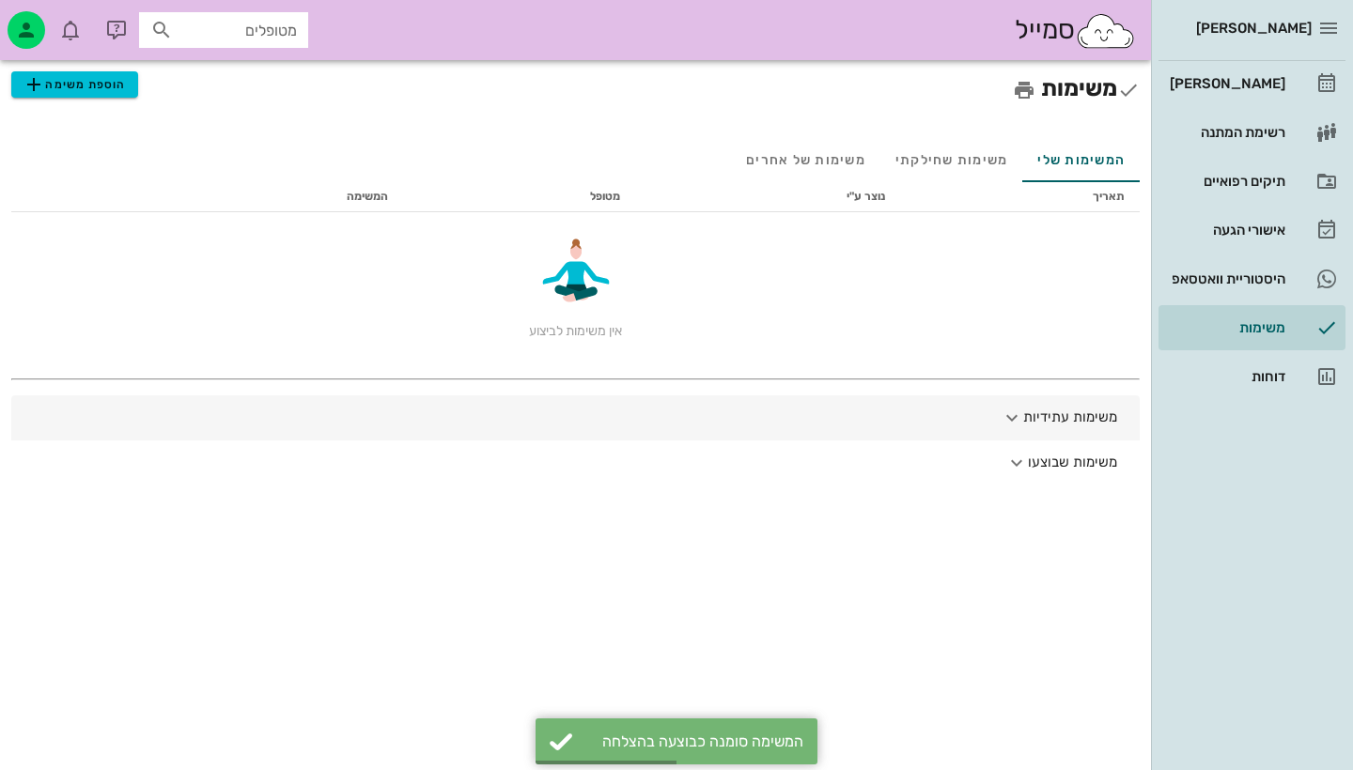
click at [916, 403] on button "משימות עתידיות" at bounding box center [575, 418] width 1128 height 45
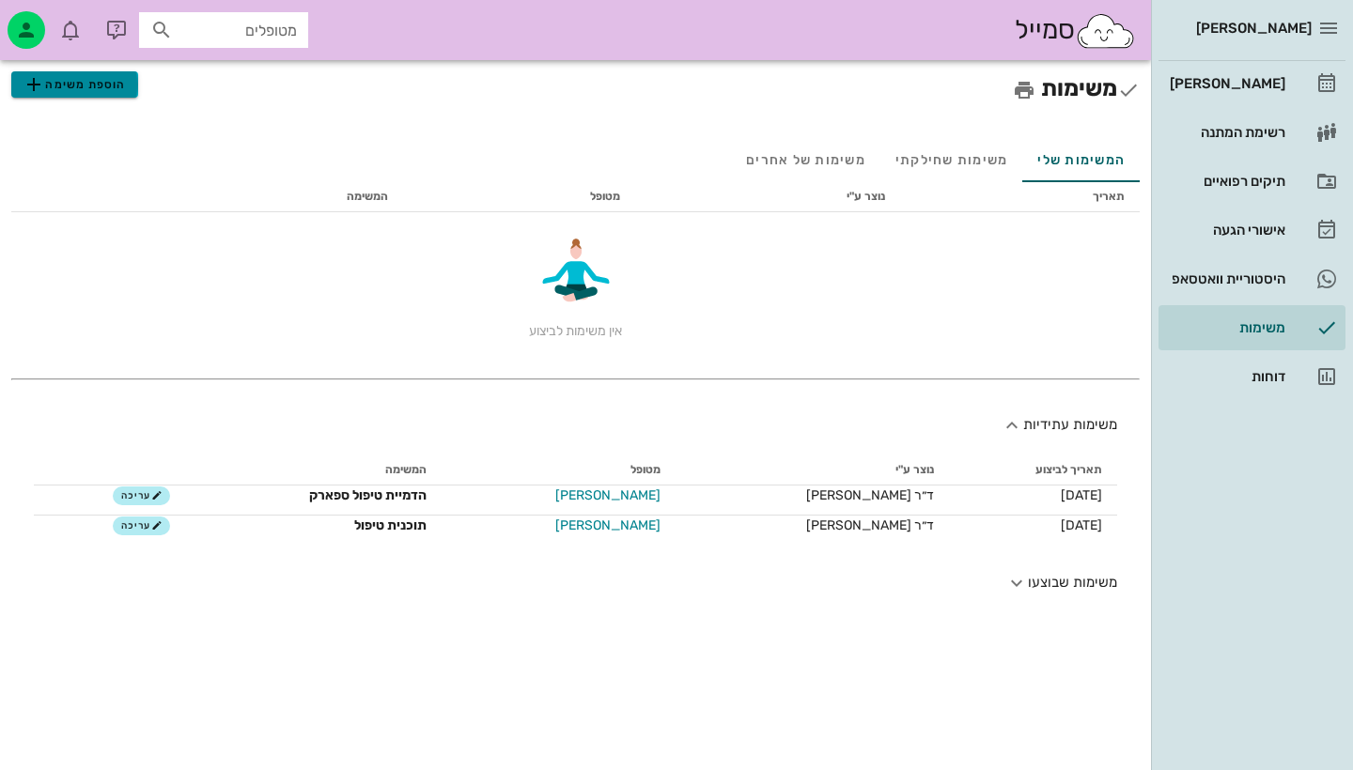
click at [113, 81] on span "הוספת משימה" at bounding box center [74, 84] width 103 height 23
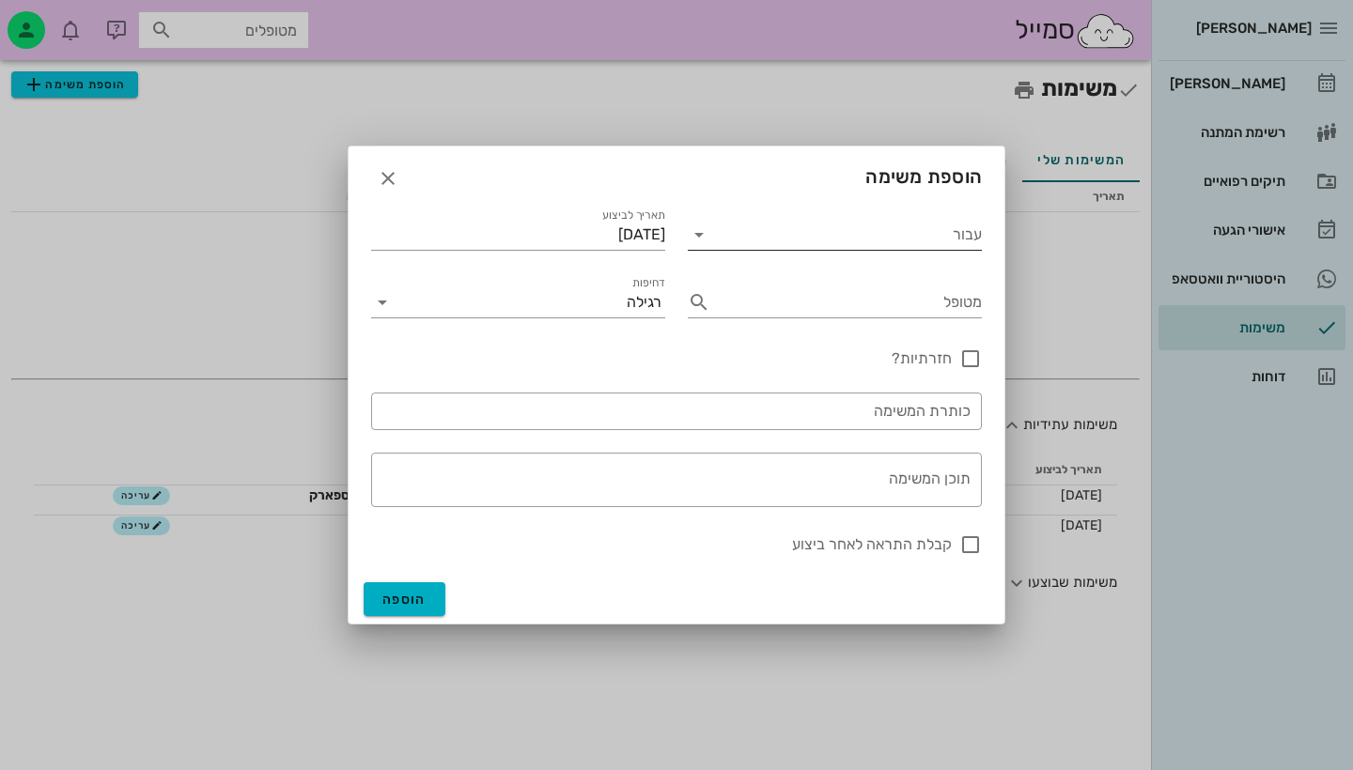
click at [923, 222] on input "עבור" at bounding box center [848, 235] width 268 height 30
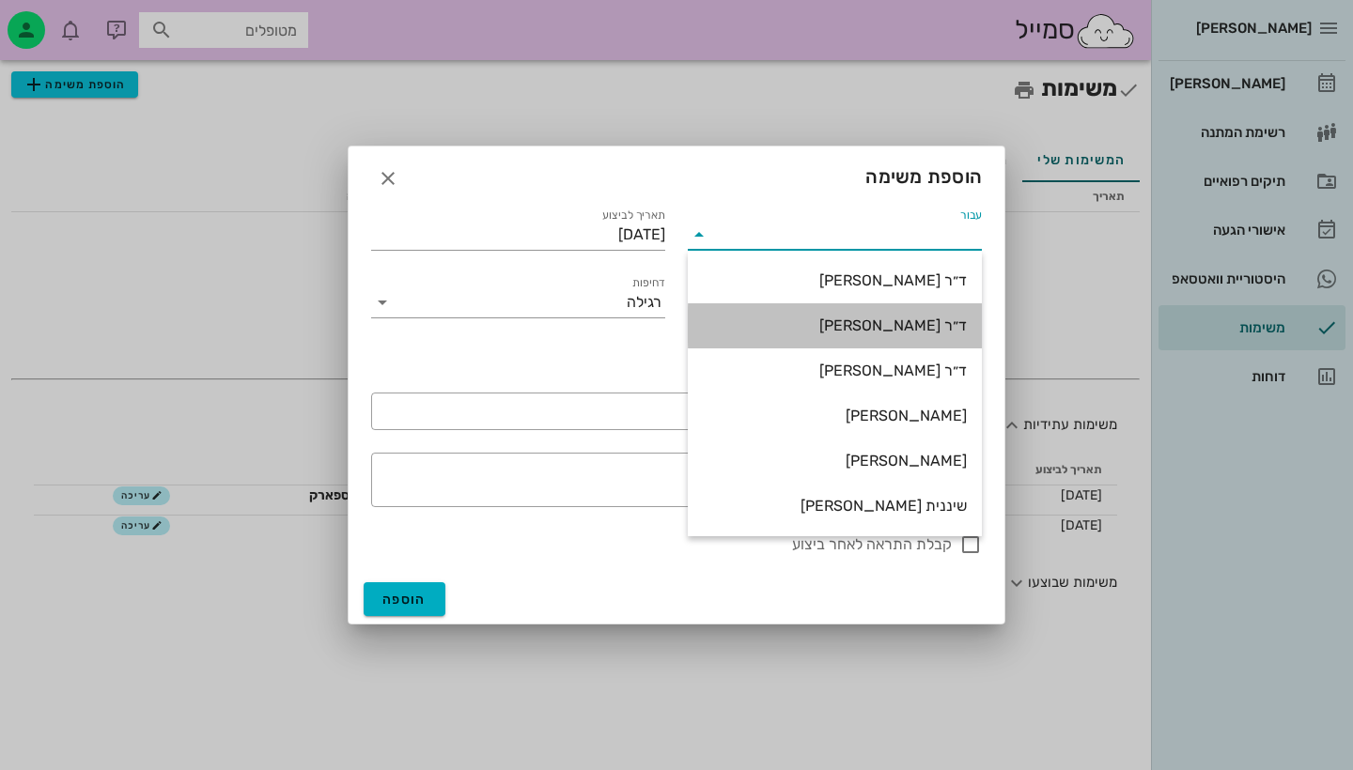
click at [938, 320] on div "ד״ר [PERSON_NAME]" at bounding box center [835, 326] width 264 height 18
type input "ד״ר [PERSON_NAME]"
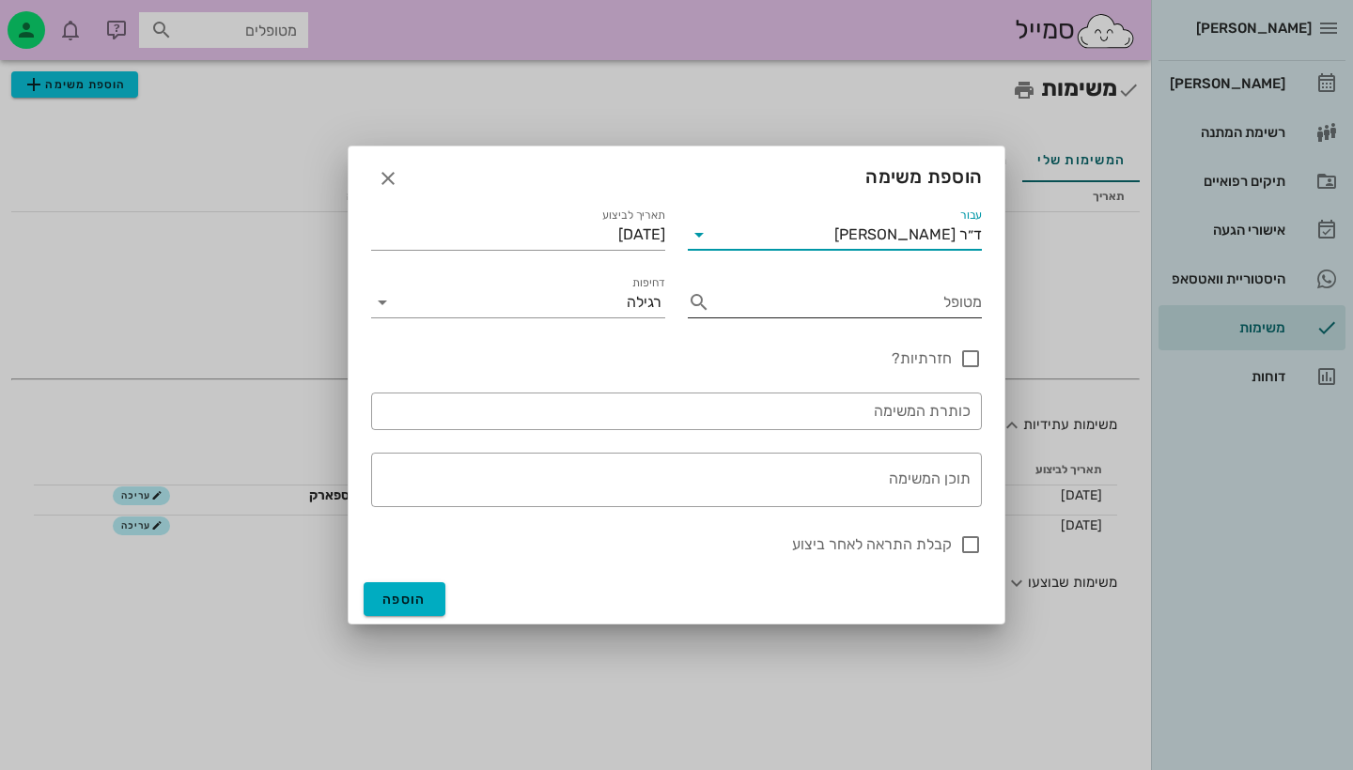
click at [918, 306] on input "מטופל" at bounding box center [850, 303] width 264 height 30
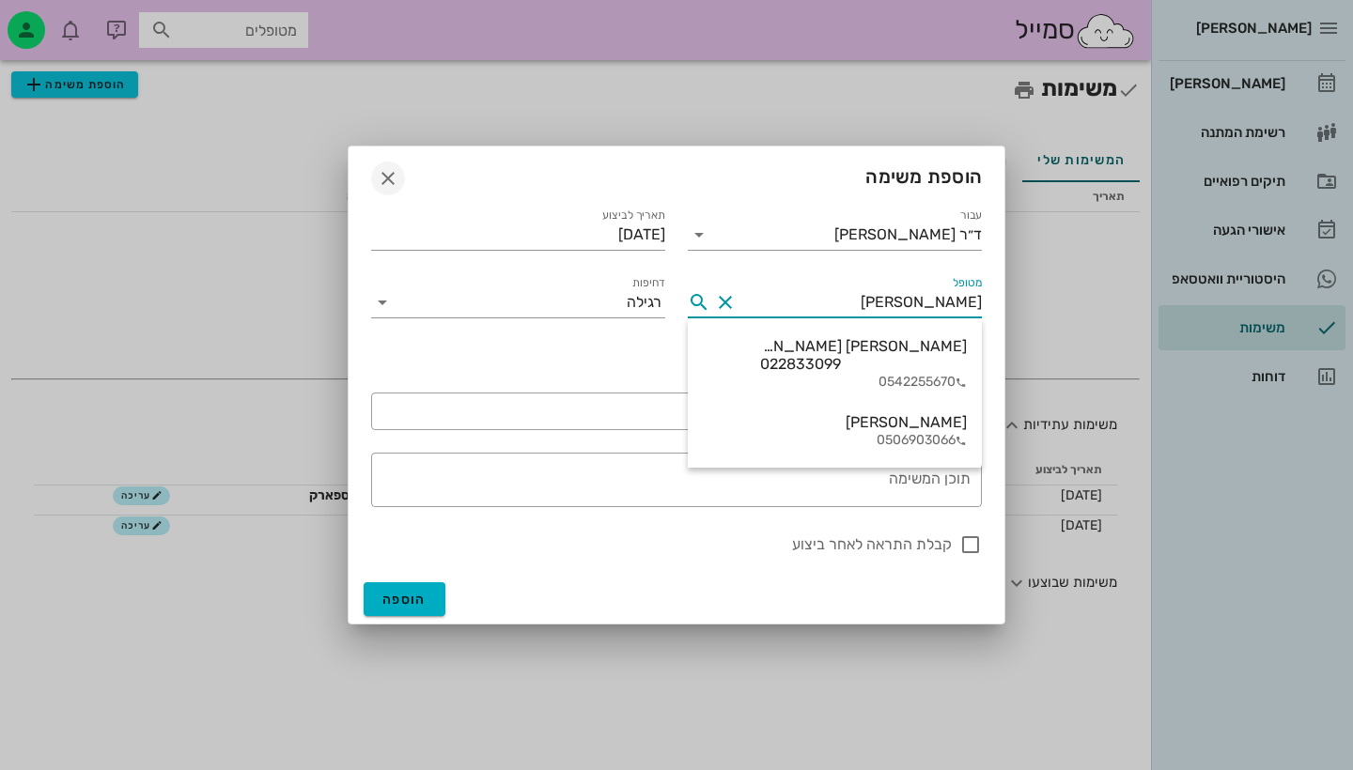
type input "עמית"
click at [382, 167] on button "button" at bounding box center [388, 179] width 34 height 34
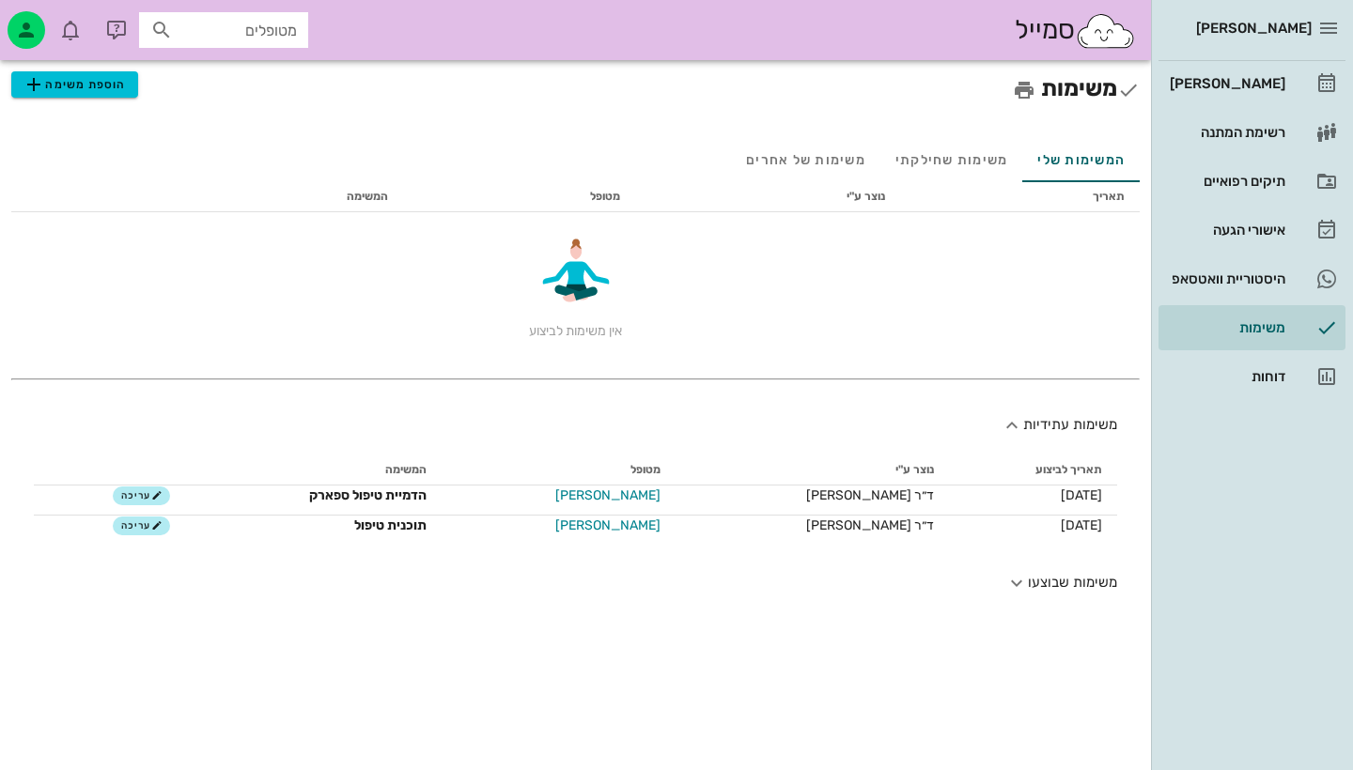
click at [239, 36] on input "מטופלים" at bounding box center [237, 30] width 120 height 24
type input "[PERSON_NAME]"
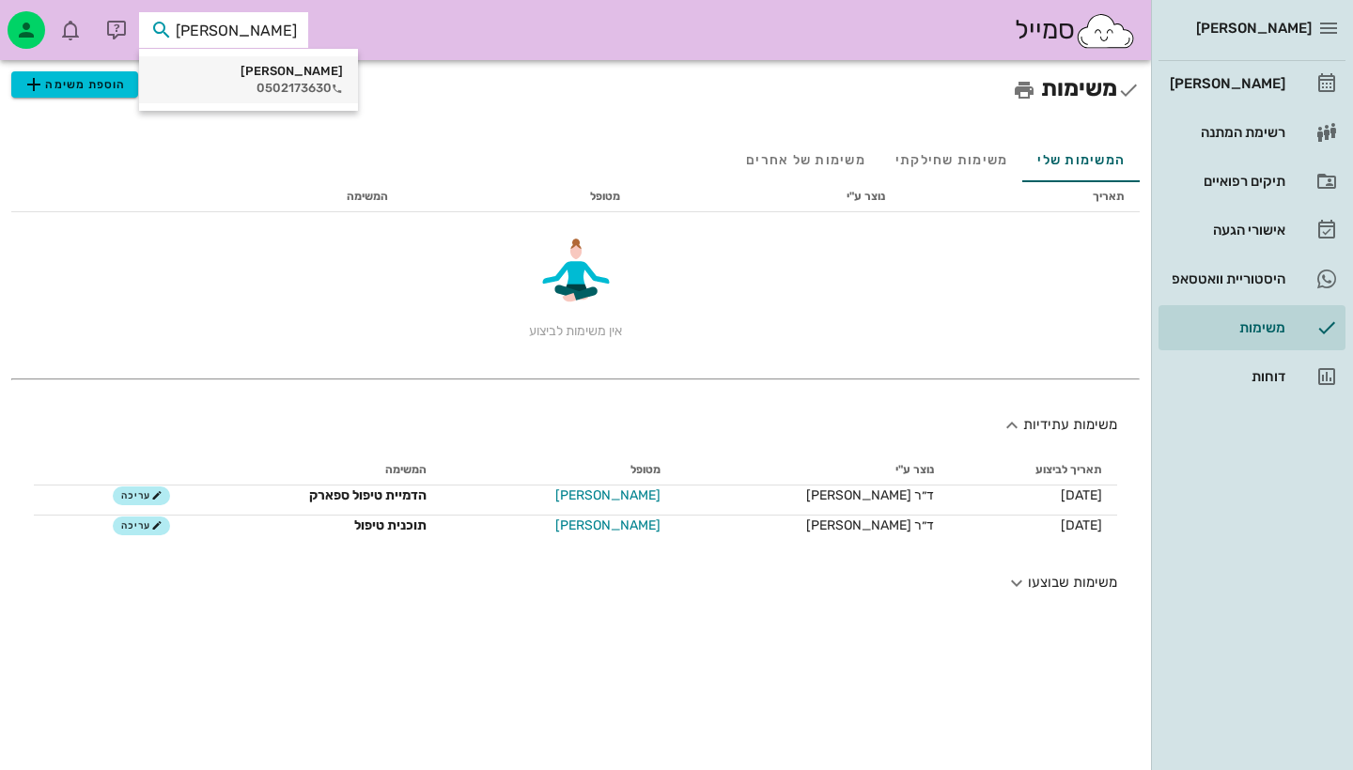
click at [221, 97] on div "ניר ברכה 0502173630" at bounding box center [248, 79] width 189 height 47
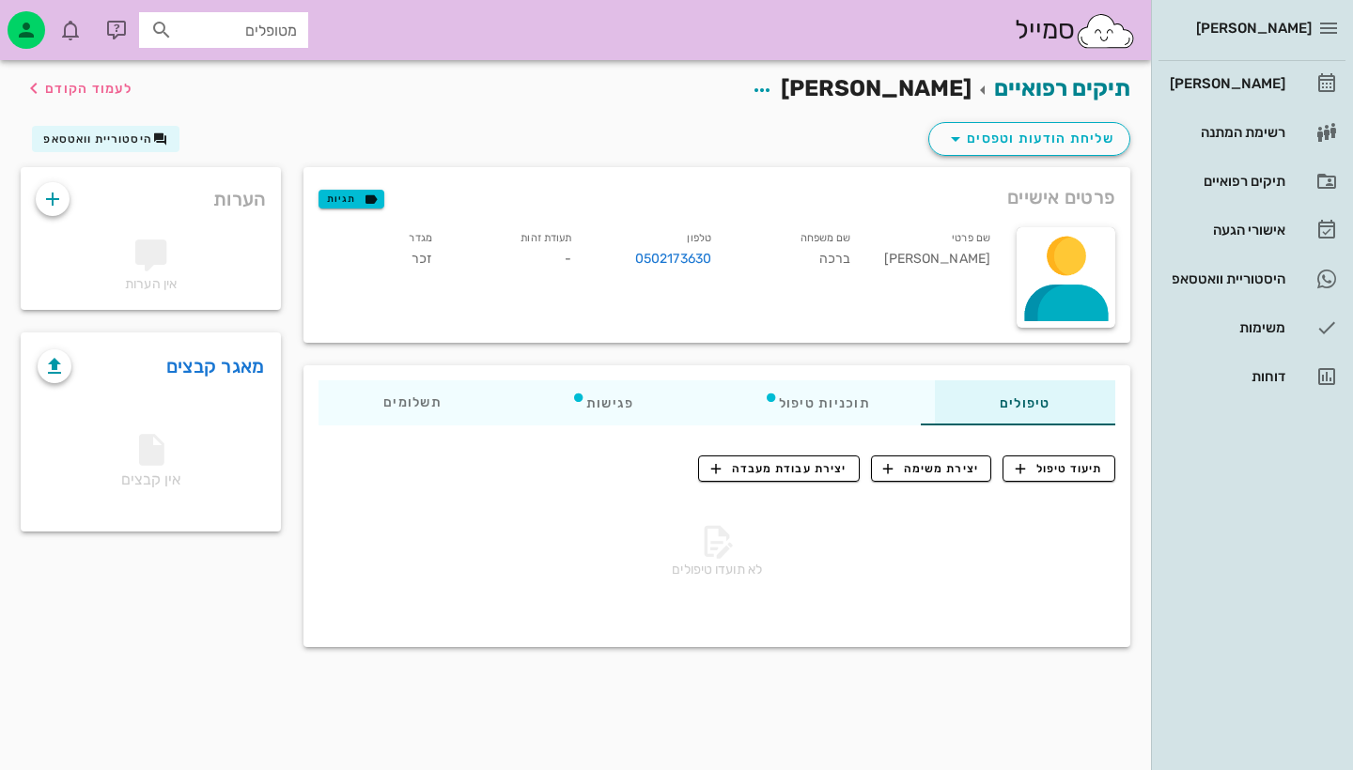
click at [1068, 485] on div "לא תועדו טיפולים" at bounding box center [716, 555] width 819 height 154
click at [1060, 472] on span "תיעוד טיפול" at bounding box center [1059, 468] width 87 height 17
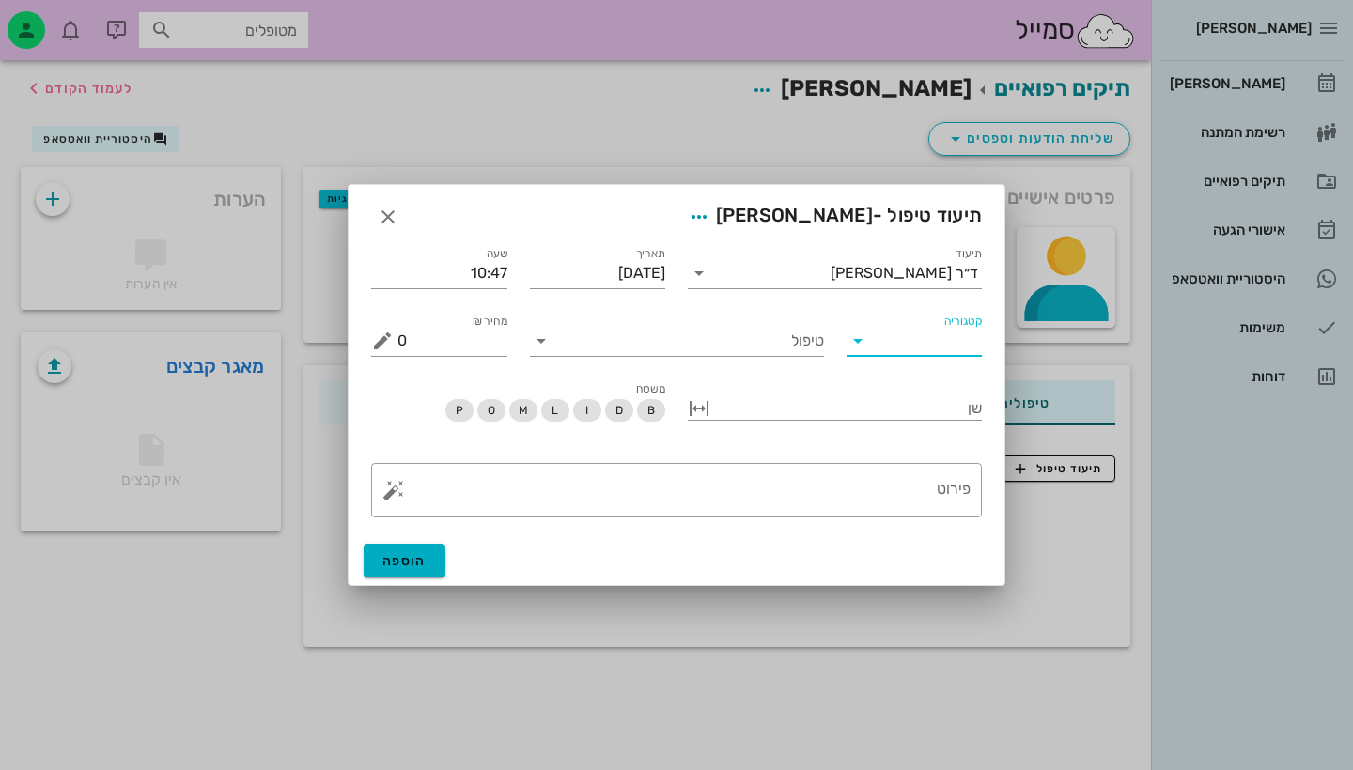
click at [897, 334] on input "קטגוריה" at bounding box center [930, 341] width 106 height 30
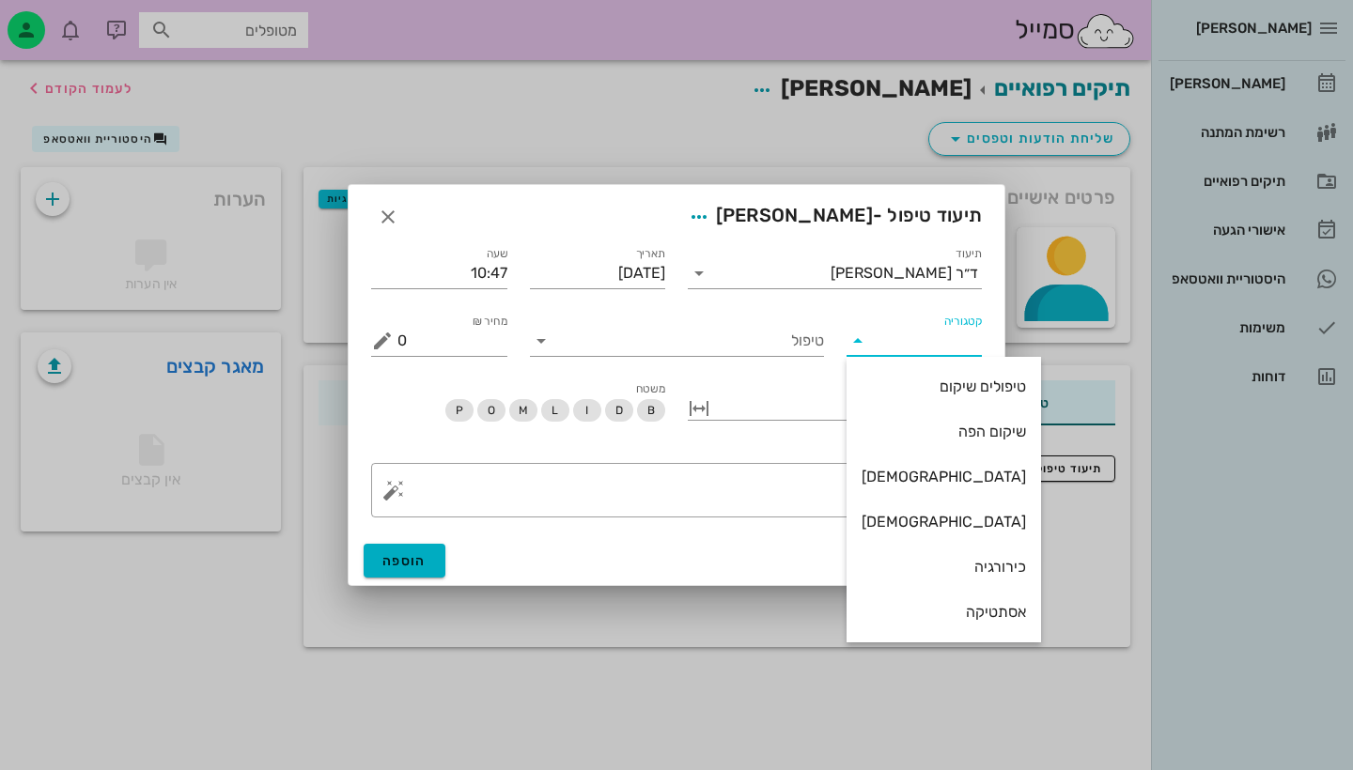
click at [428, 372] on div "משטח B D I L M O P" at bounding box center [518, 409] width 317 height 85
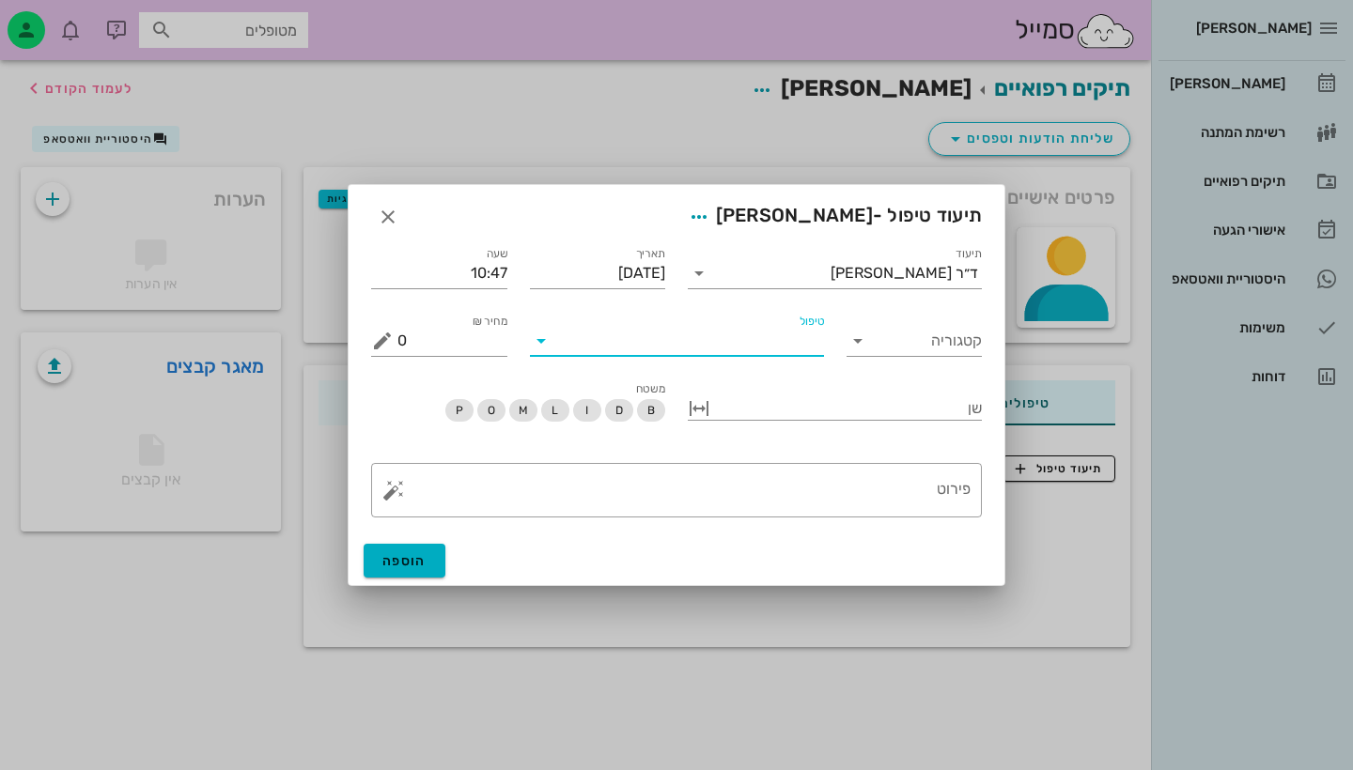
click at [721, 342] on input "טיפול" at bounding box center [690, 341] width 268 height 30
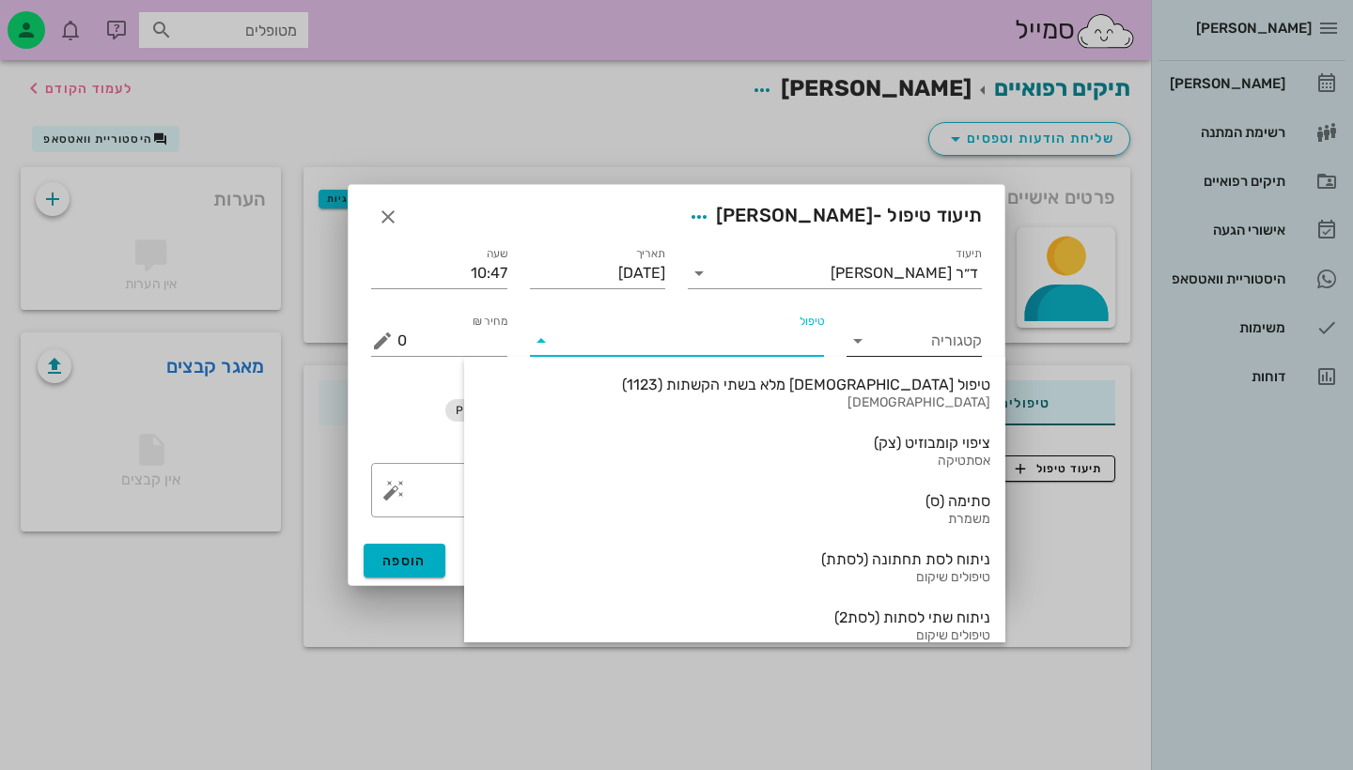
click at [878, 329] on input "קטגוריה" at bounding box center [930, 341] width 106 height 30
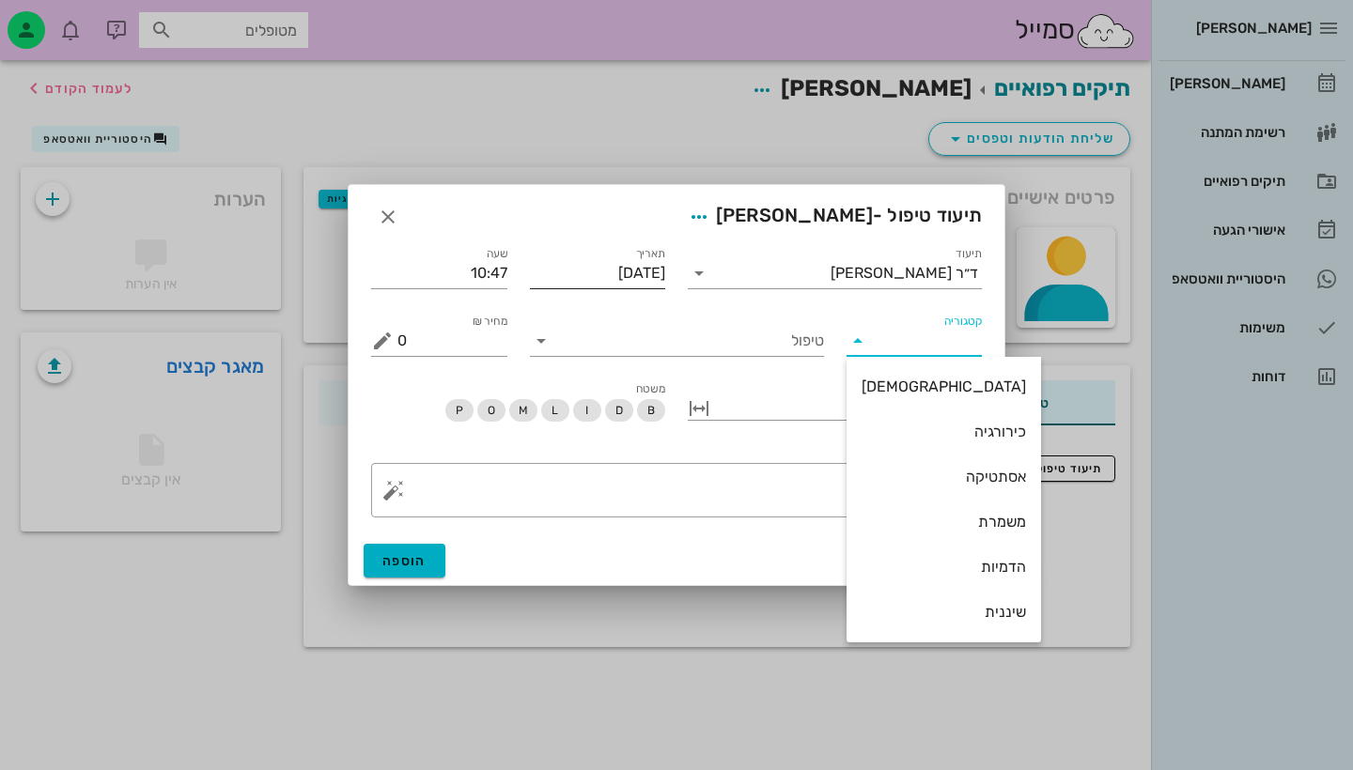
scroll to position [135, 0]
click at [390, 209] on icon "button" at bounding box center [388, 217] width 23 height 23
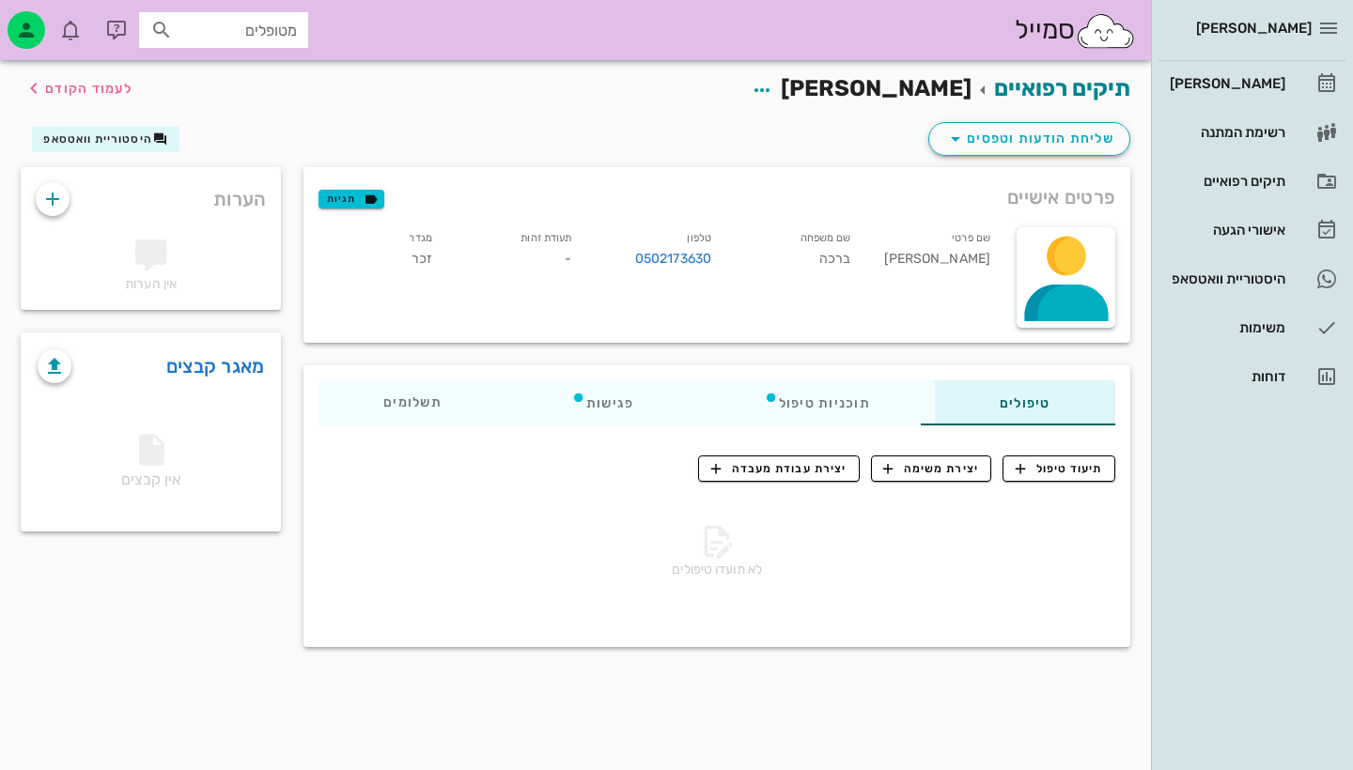
scroll to position [0, 0]
click at [1029, 122] on button "שליחת הודעות וטפסים" at bounding box center [1029, 139] width 202 height 34
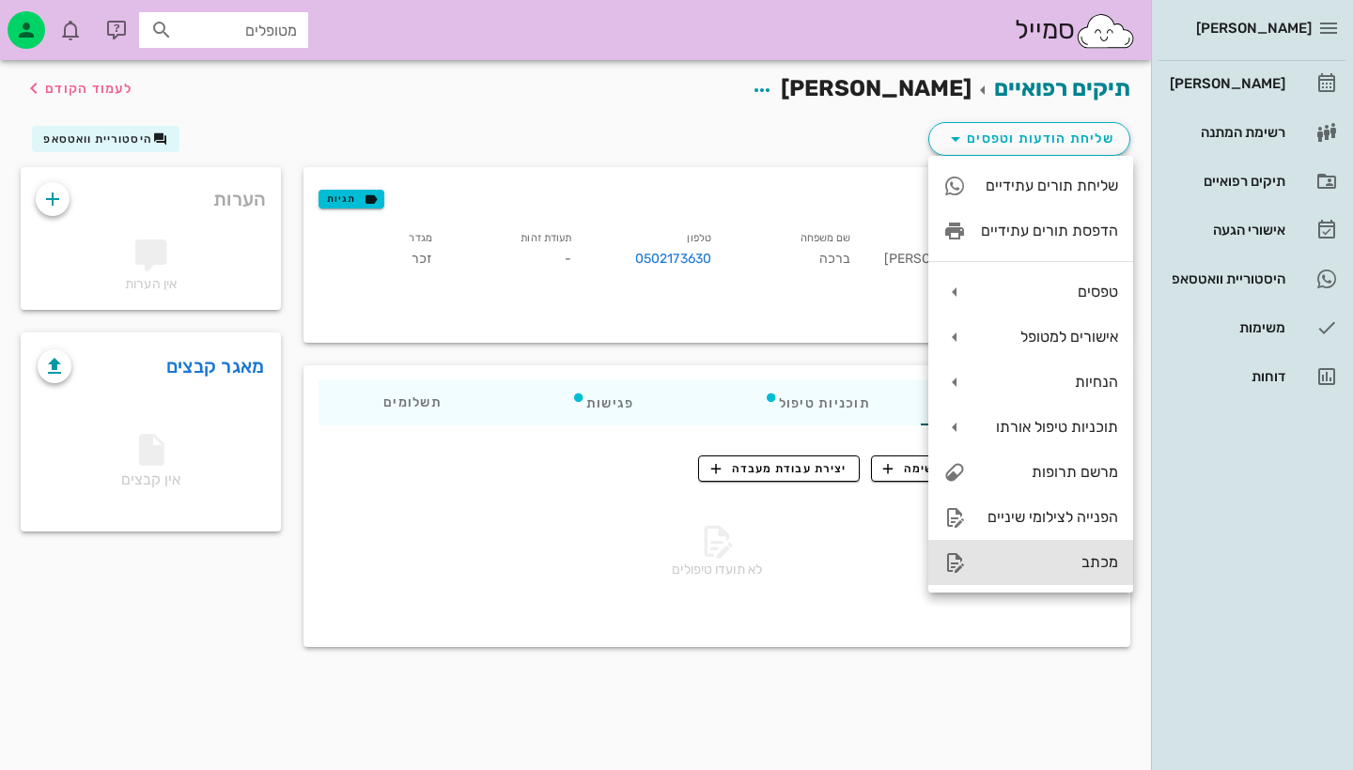
click at [1031, 565] on div "מכתב" at bounding box center [1049, 562] width 137 height 18
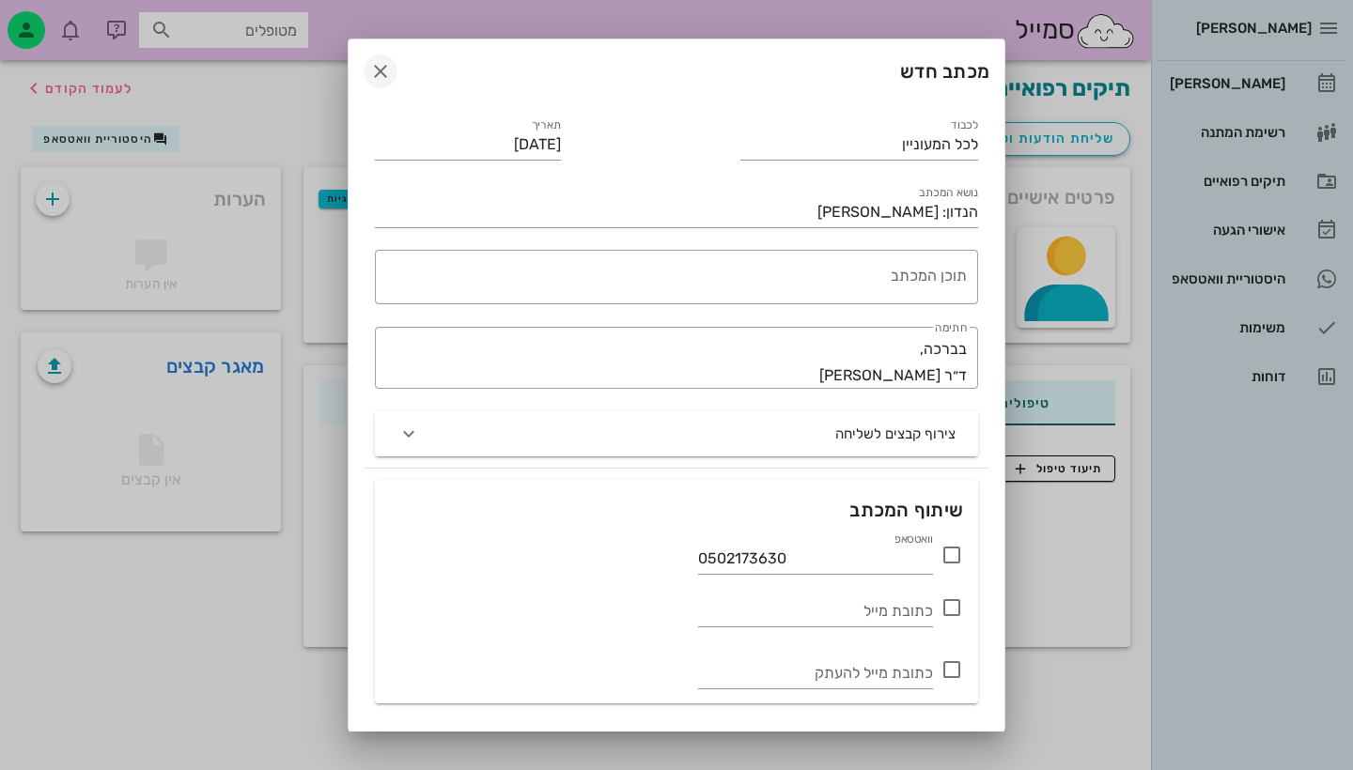
click at [379, 78] on icon "button" at bounding box center [380, 71] width 23 height 23
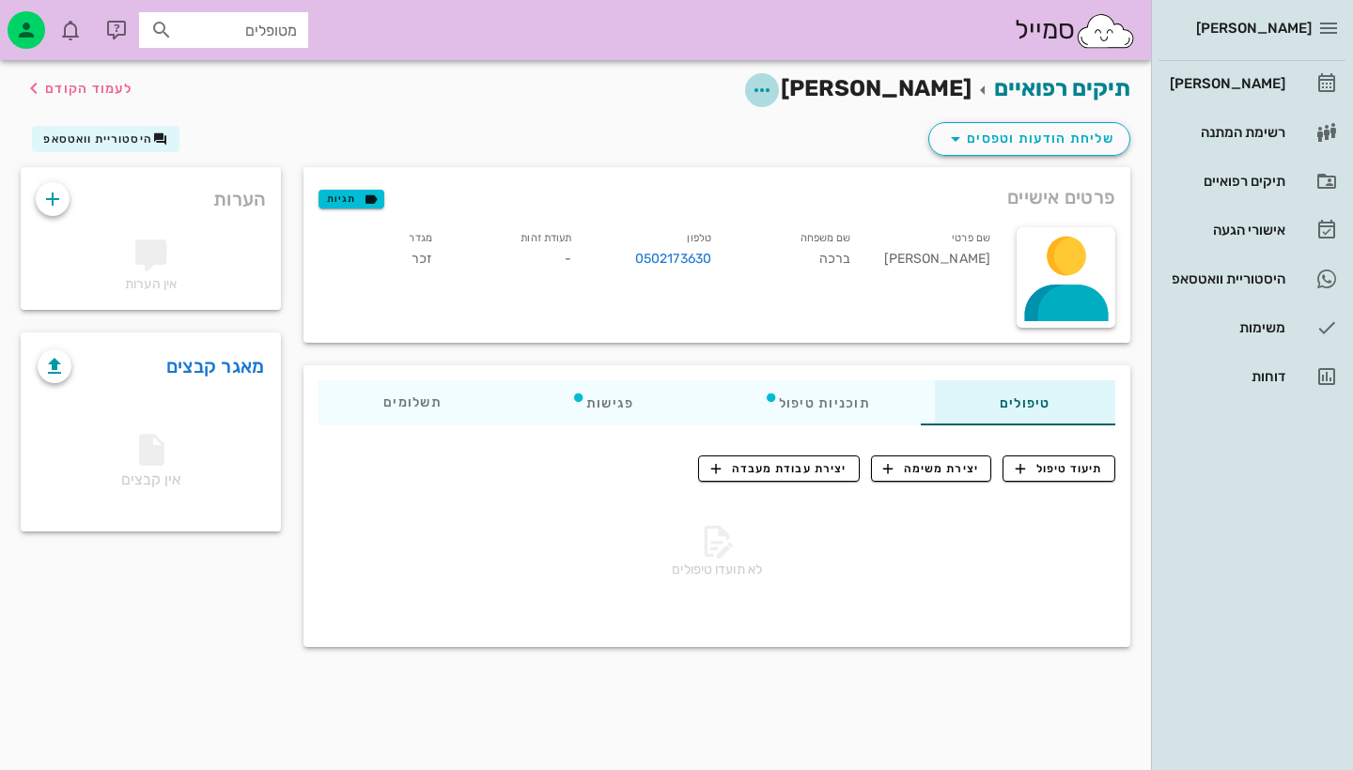
click at [773, 96] on icon "button" at bounding box center [762, 90] width 23 height 23
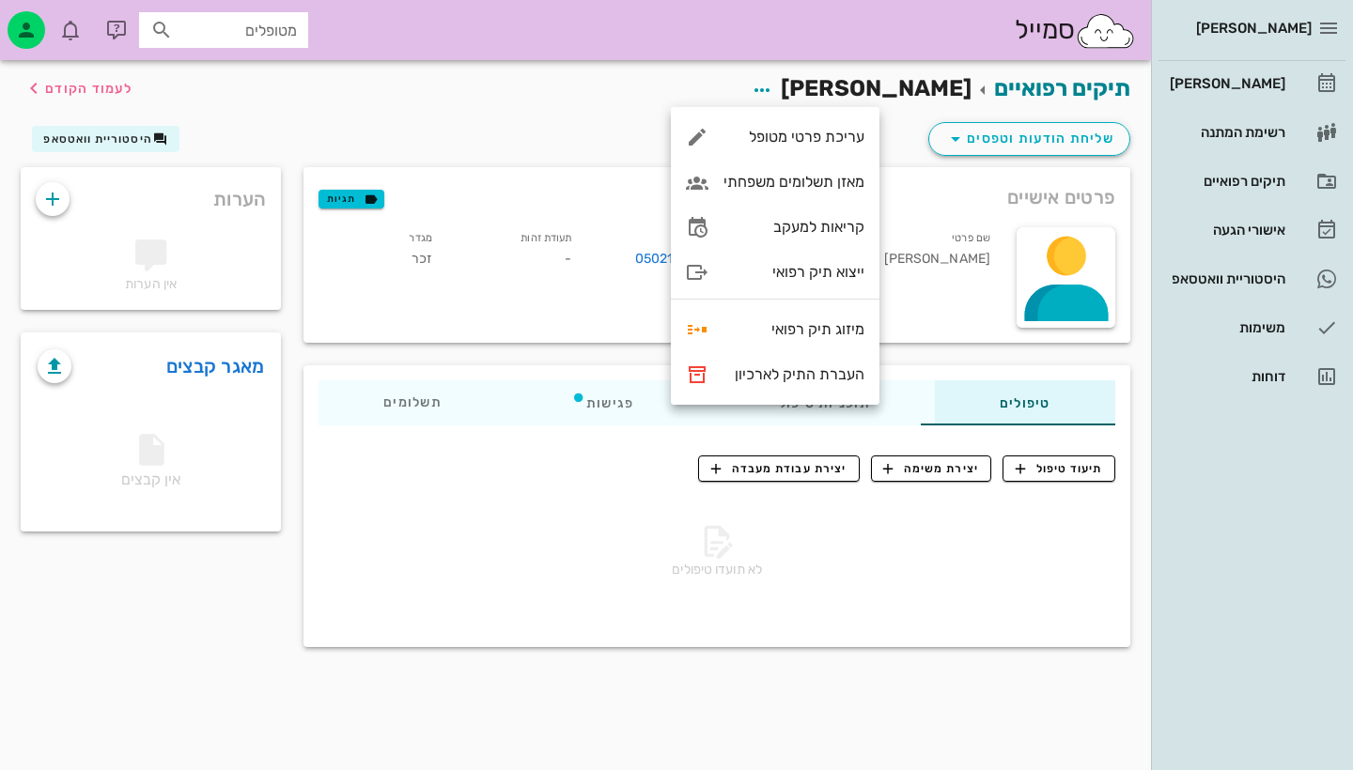
click at [614, 139] on div "שליחת הודעות וטפסים היסטוריית וואטסאפ" at bounding box center [575, 142] width 1132 height 49
